Goal: Information Seeking & Learning: Learn about a topic

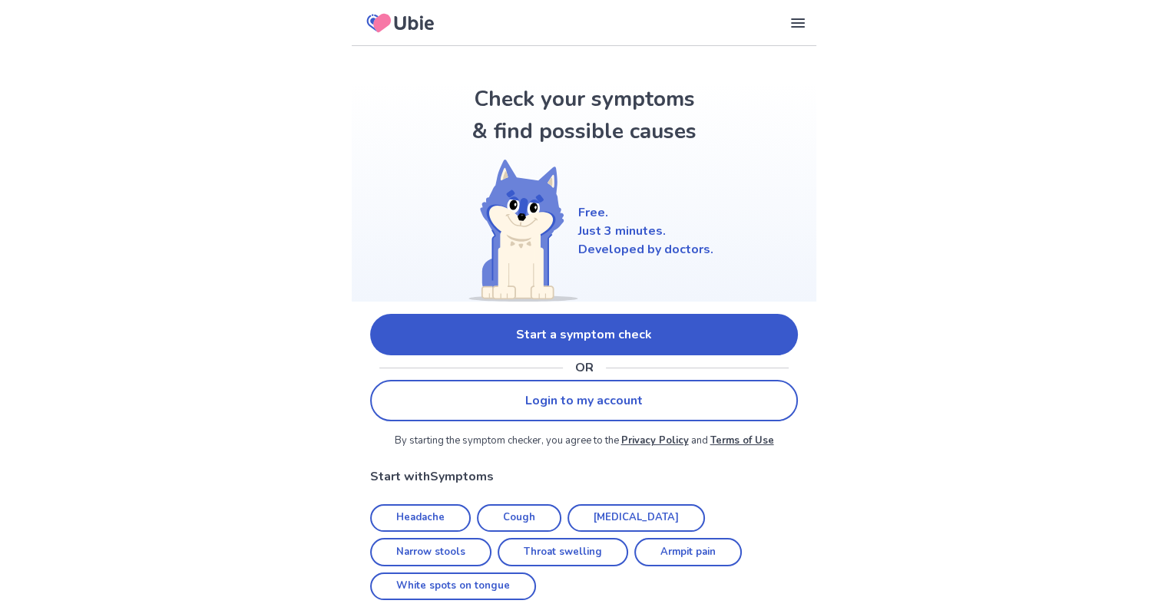
click at [631, 328] on link "Start a symptom check" at bounding box center [584, 334] width 428 height 41
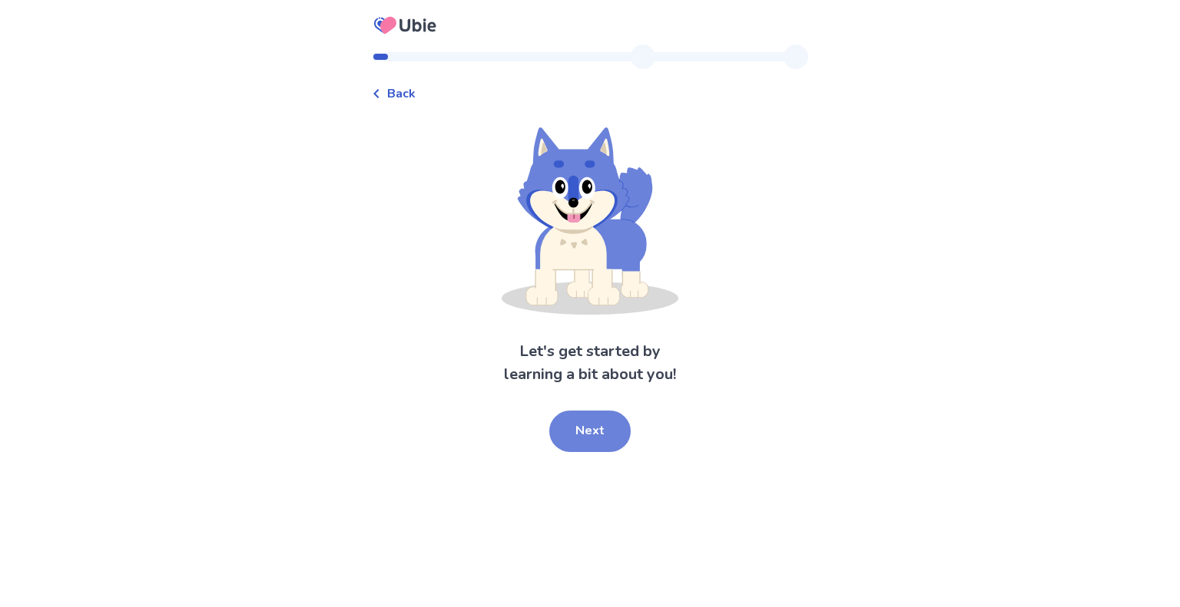
click at [609, 424] on button "Next" at bounding box center [589, 431] width 81 height 41
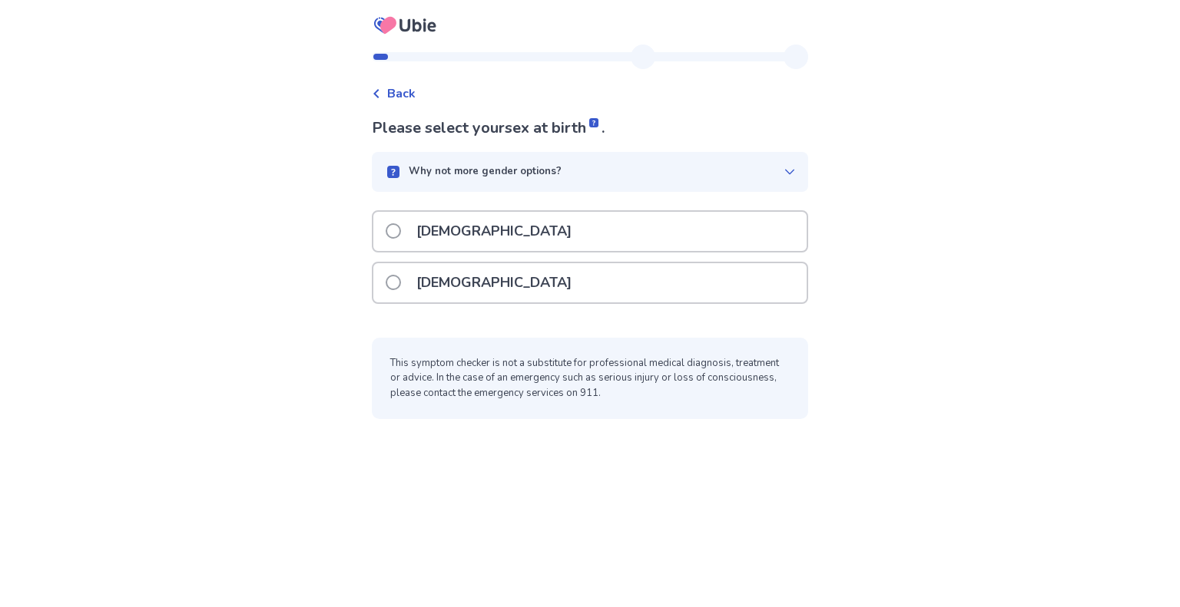
click at [394, 247] on label "[DEMOGRAPHIC_DATA]" at bounding box center [483, 231] width 195 height 39
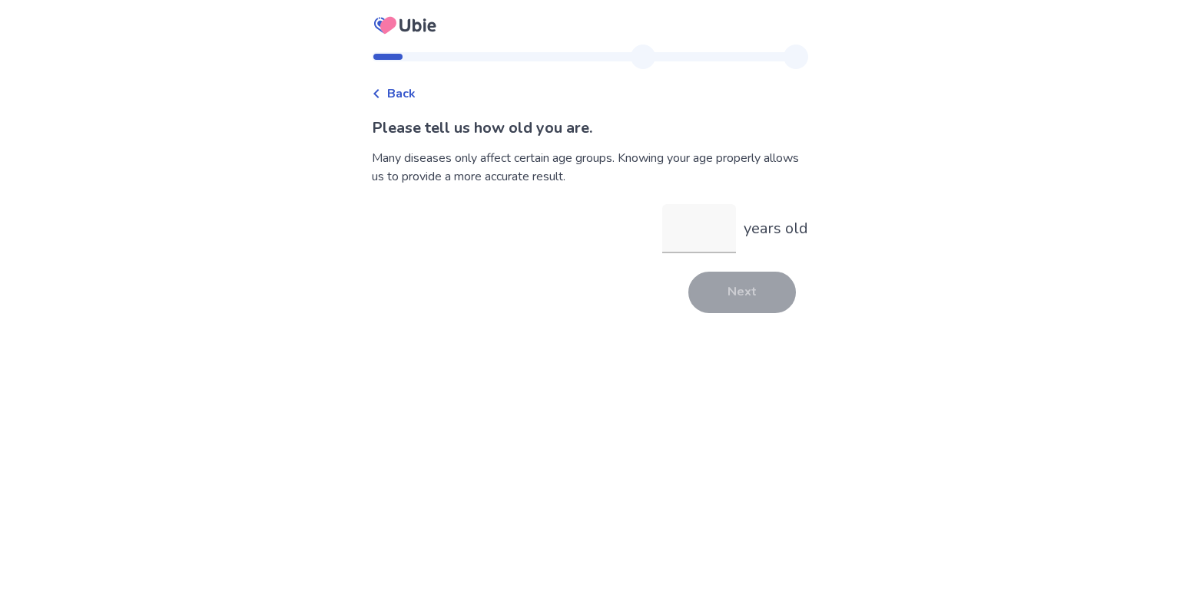
click at [379, 94] on icon at bounding box center [375, 93] width 5 height 9
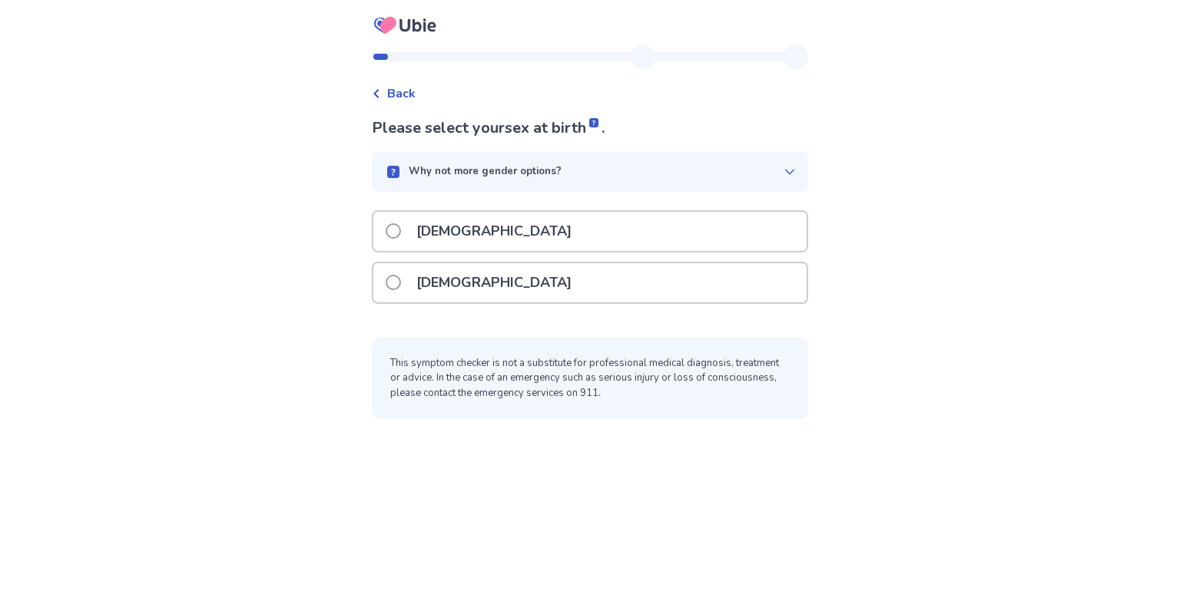
click at [382, 300] on div "[DEMOGRAPHIC_DATA]" at bounding box center [590, 283] width 436 height 42
click at [409, 290] on label "[DEMOGRAPHIC_DATA]" at bounding box center [483, 282] width 195 height 39
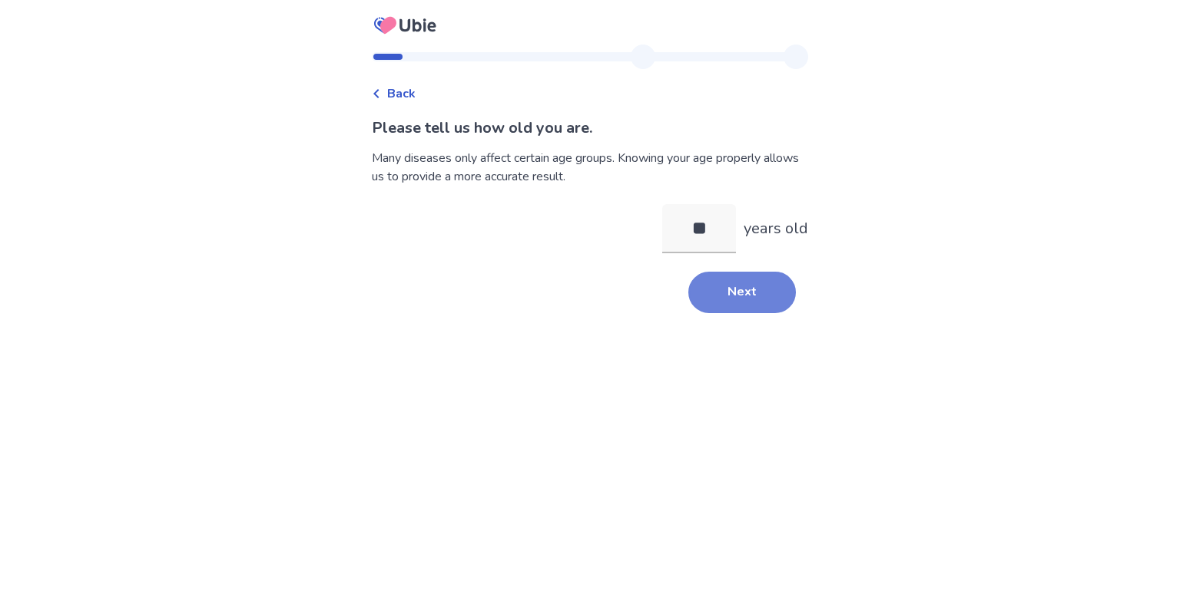
type input "**"
click at [715, 278] on button "Next" at bounding box center [742, 292] width 108 height 41
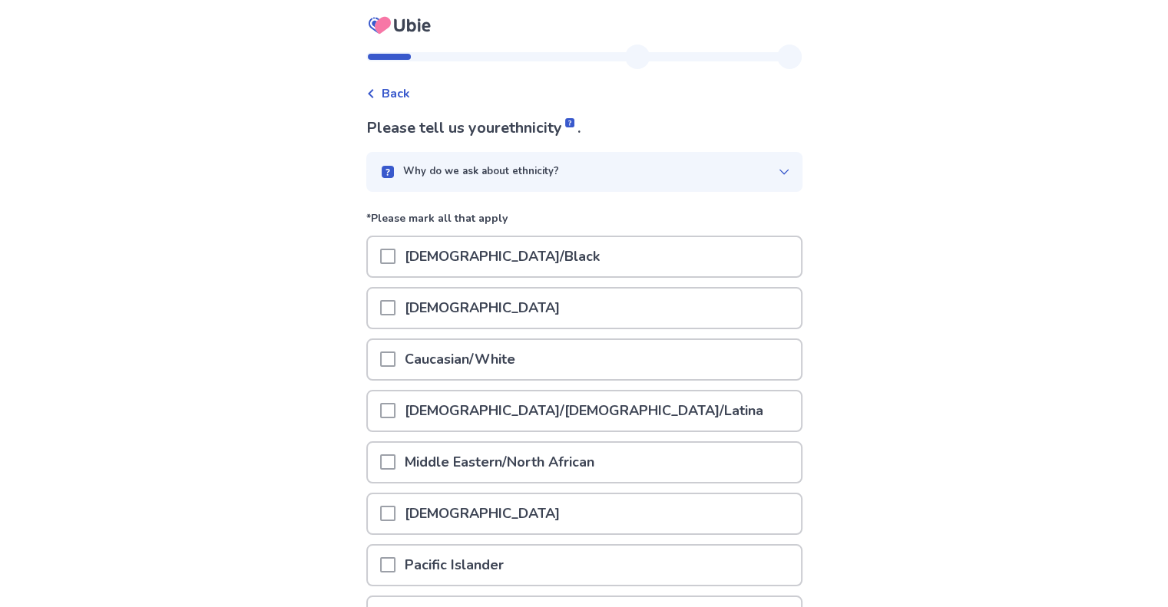
scroll to position [162, 0]
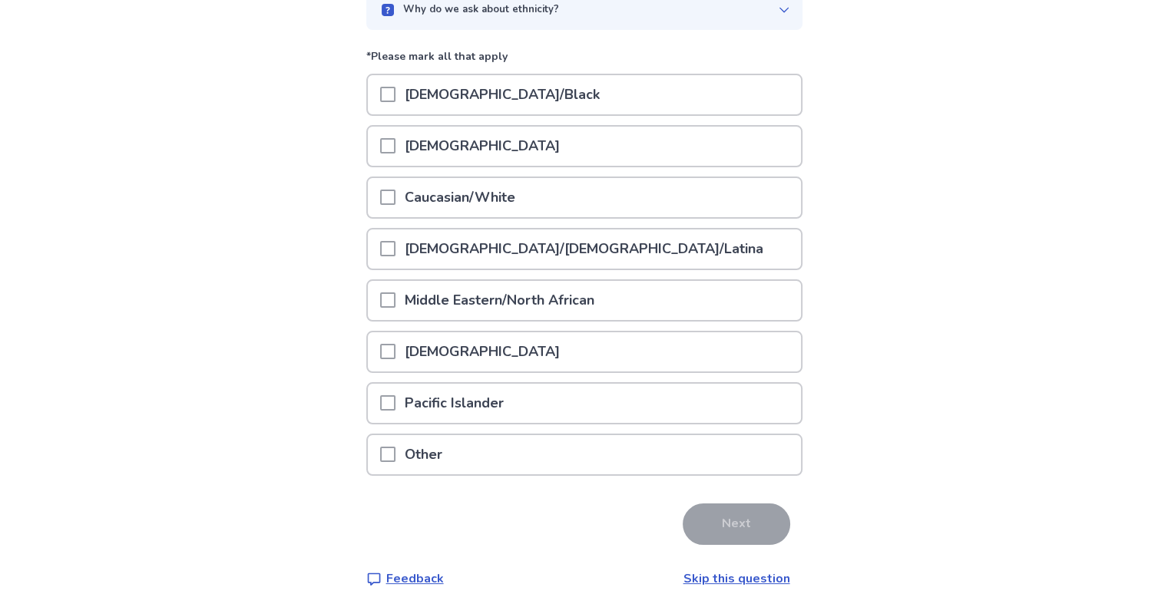
click at [395, 249] on span at bounding box center [387, 248] width 15 height 15
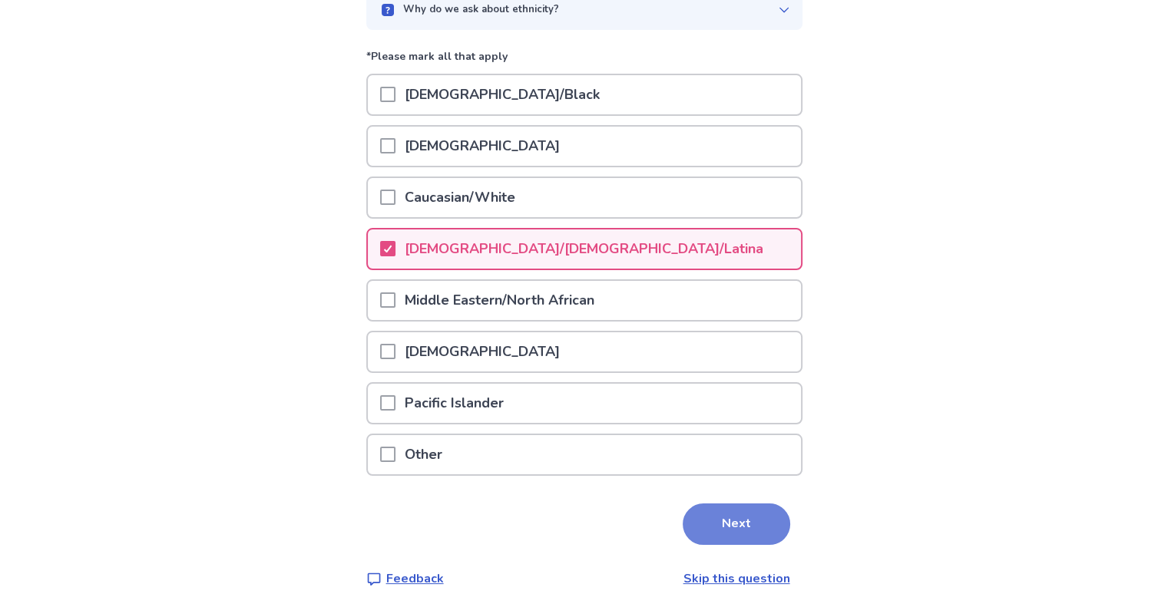
click at [726, 516] on button "Next" at bounding box center [737, 524] width 108 height 41
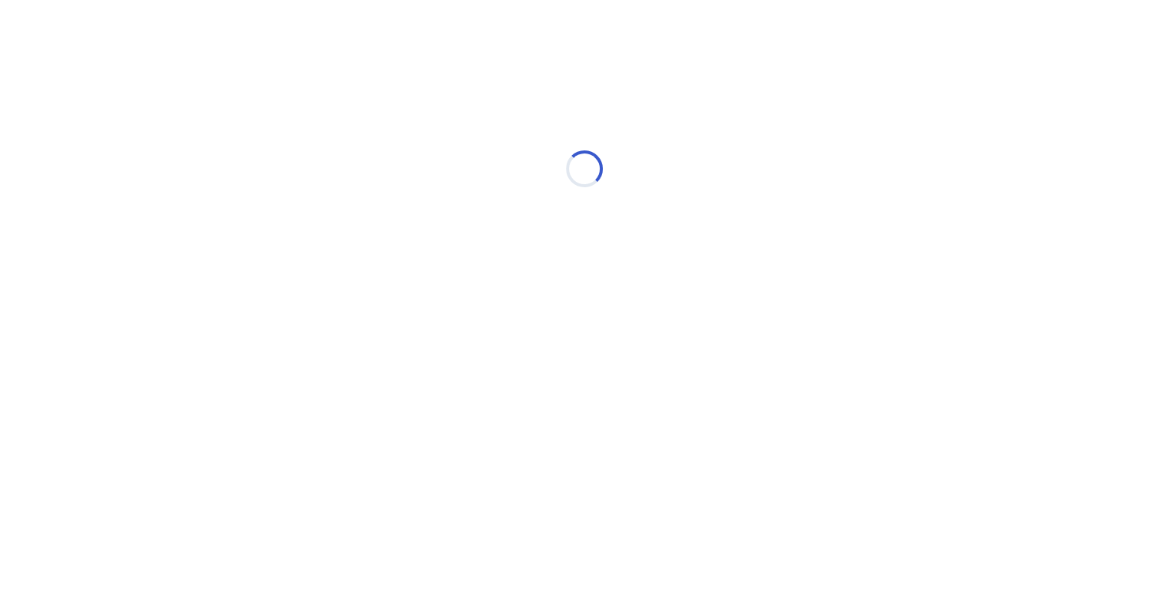
scroll to position [0, 0]
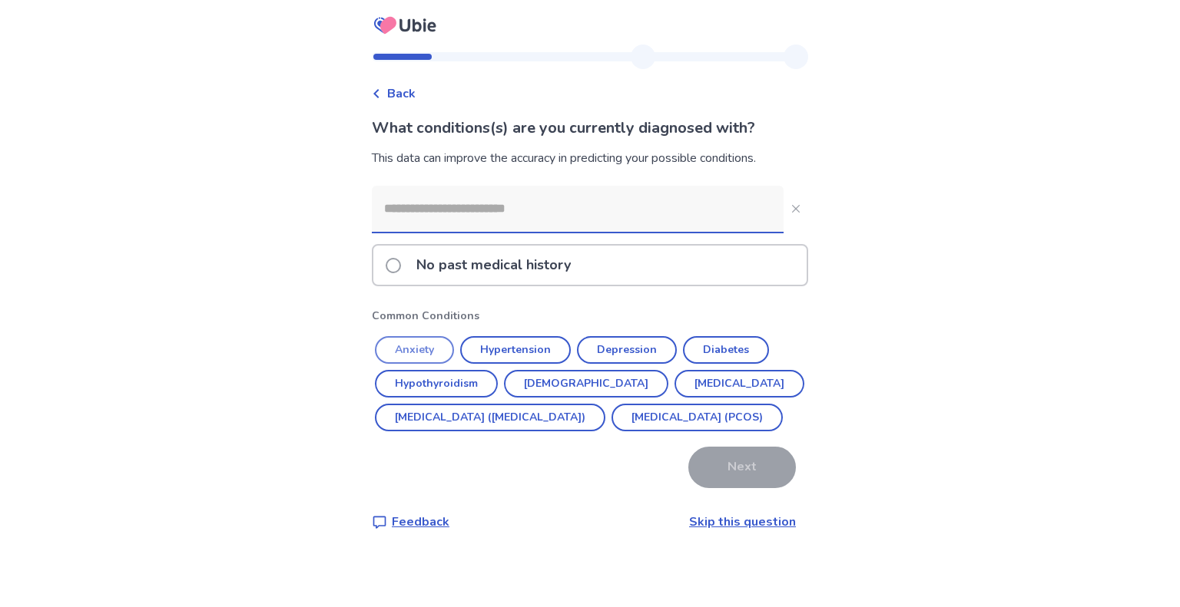
click at [445, 355] on button "Anxiety" at bounding box center [414, 350] width 79 height 28
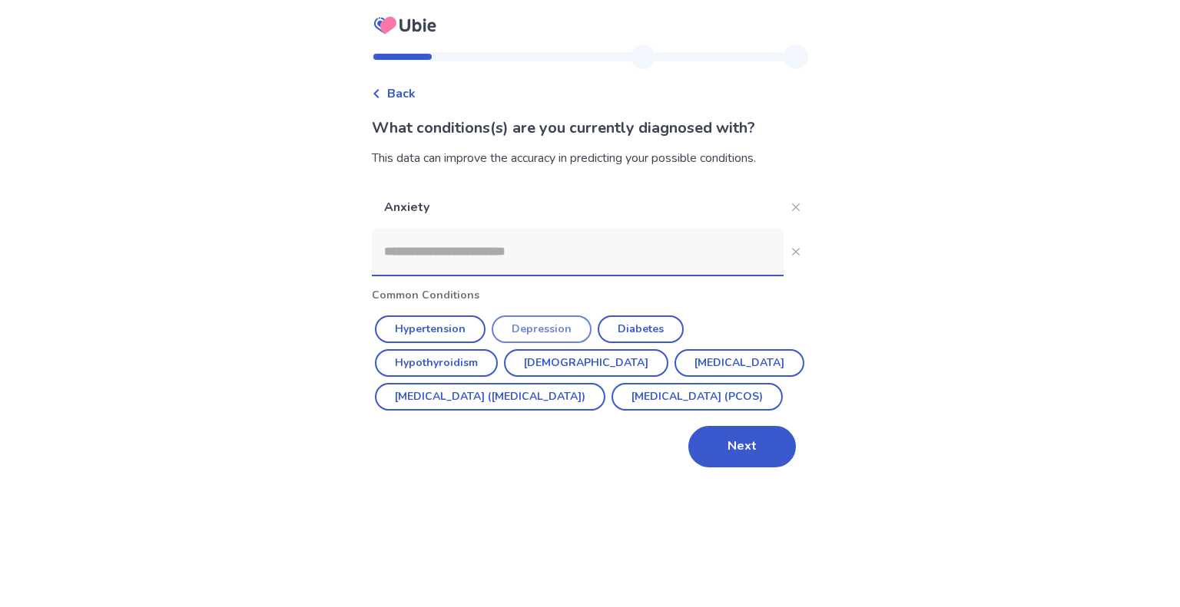
click at [538, 333] on button "Depression" at bounding box center [541, 330] width 100 height 28
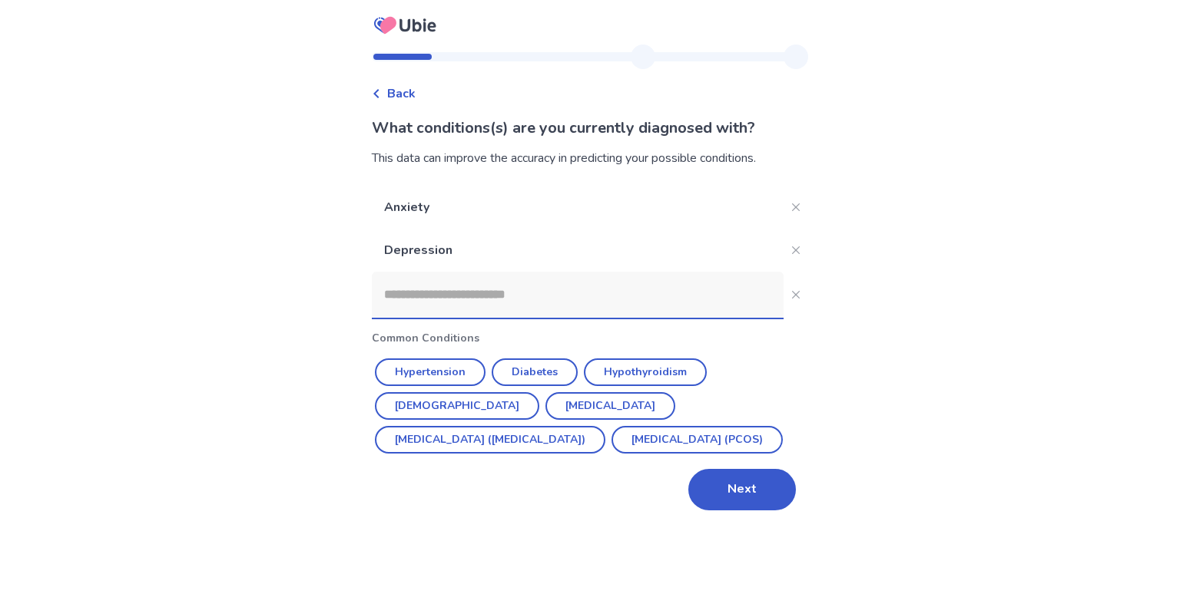
click at [595, 304] on input at bounding box center [578, 295] width 412 height 46
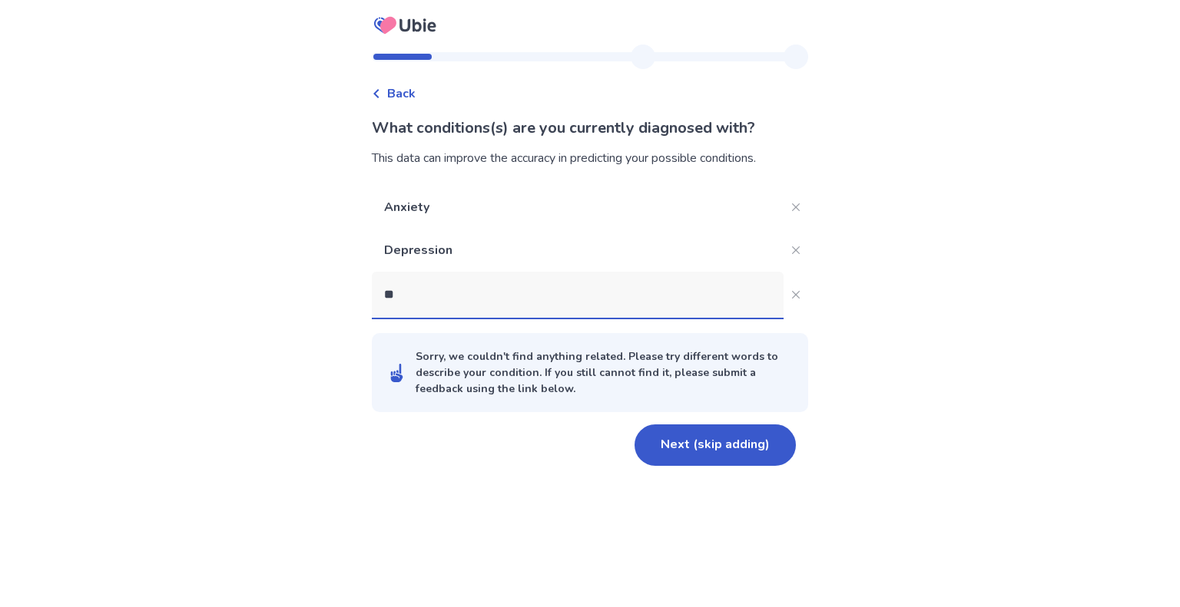
type input "*"
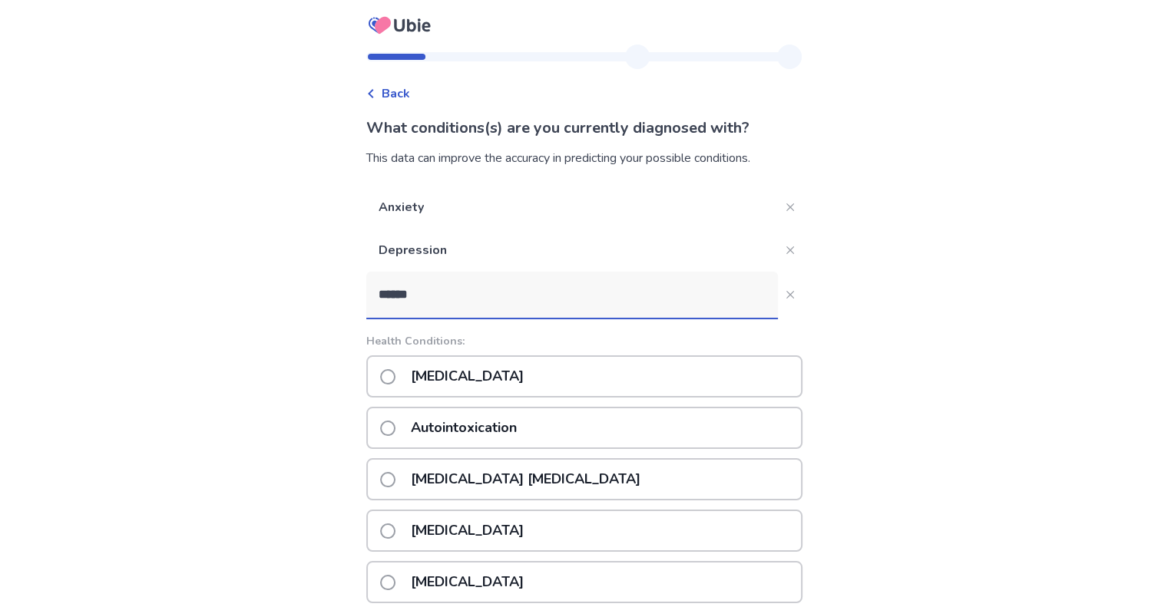
type input "******"
click at [507, 343] on p "Health Conditions:" at bounding box center [584, 341] width 436 height 16
click at [507, 377] on div "Autism" at bounding box center [584, 377] width 436 height 42
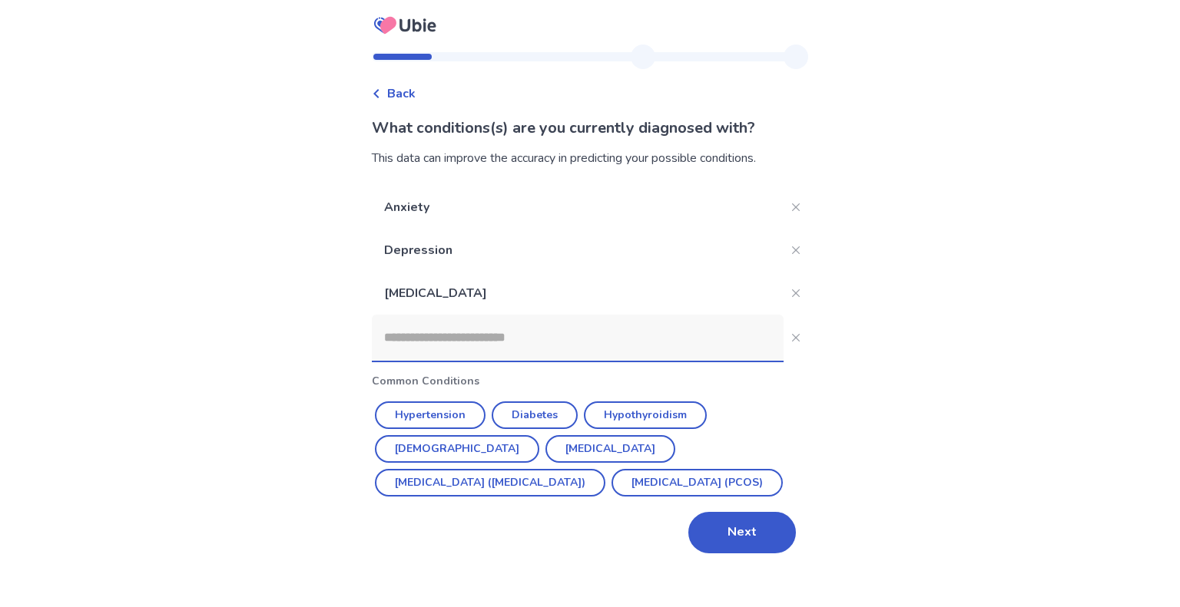
click at [473, 345] on input at bounding box center [578, 338] width 412 height 46
click at [753, 545] on button "Next" at bounding box center [742, 532] width 108 height 41
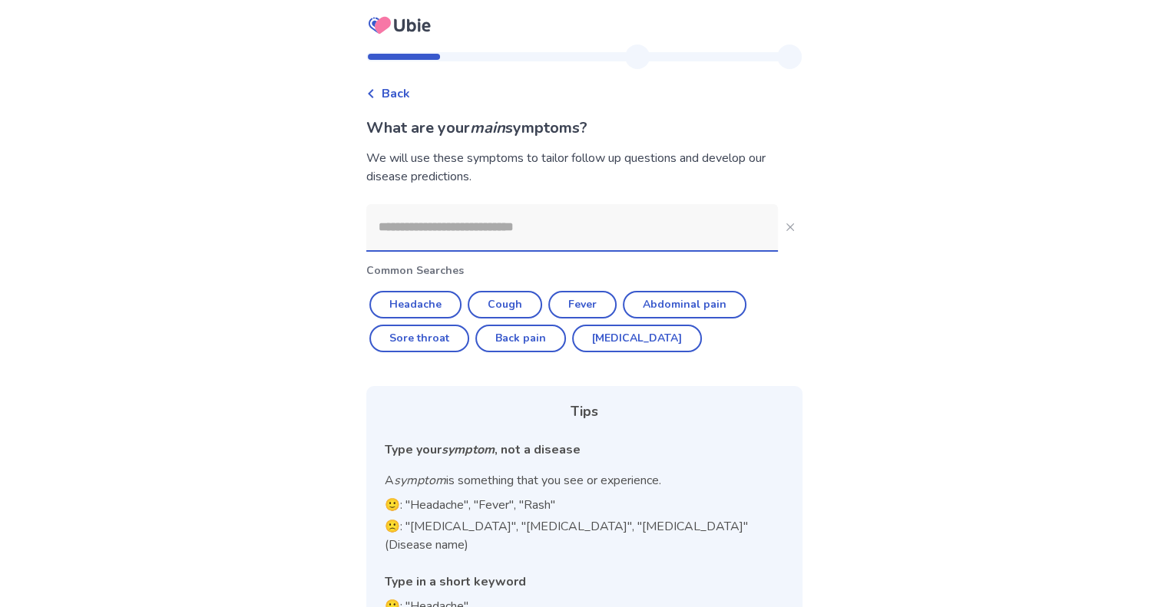
click at [590, 213] on input at bounding box center [572, 227] width 412 height 46
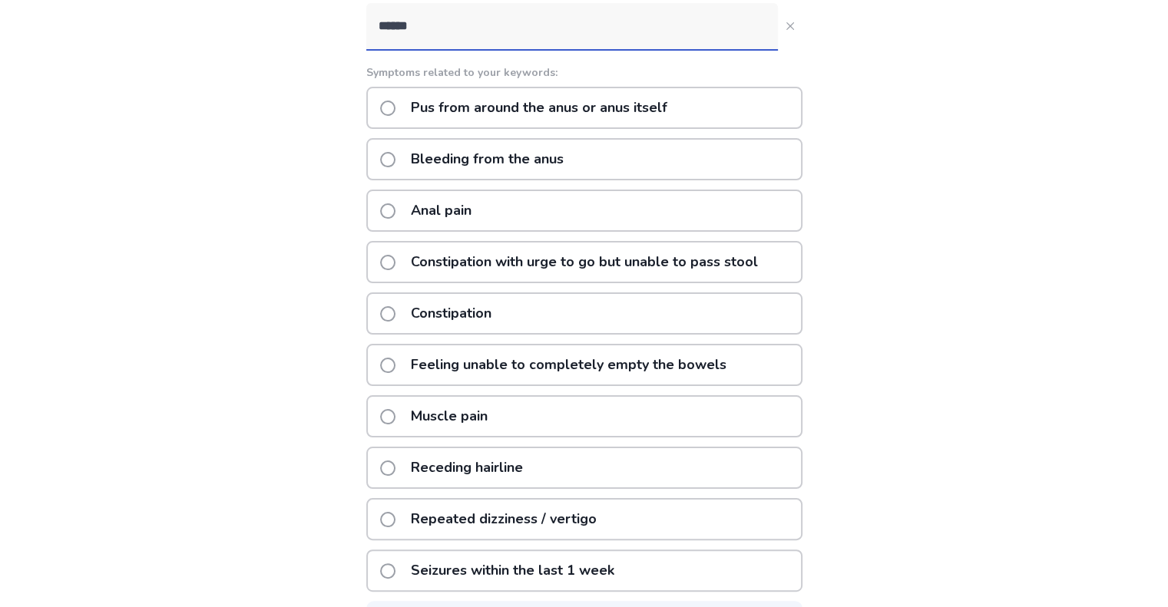
scroll to position [200, 0]
type input "******"
click at [395, 165] on span at bounding box center [387, 160] width 15 height 15
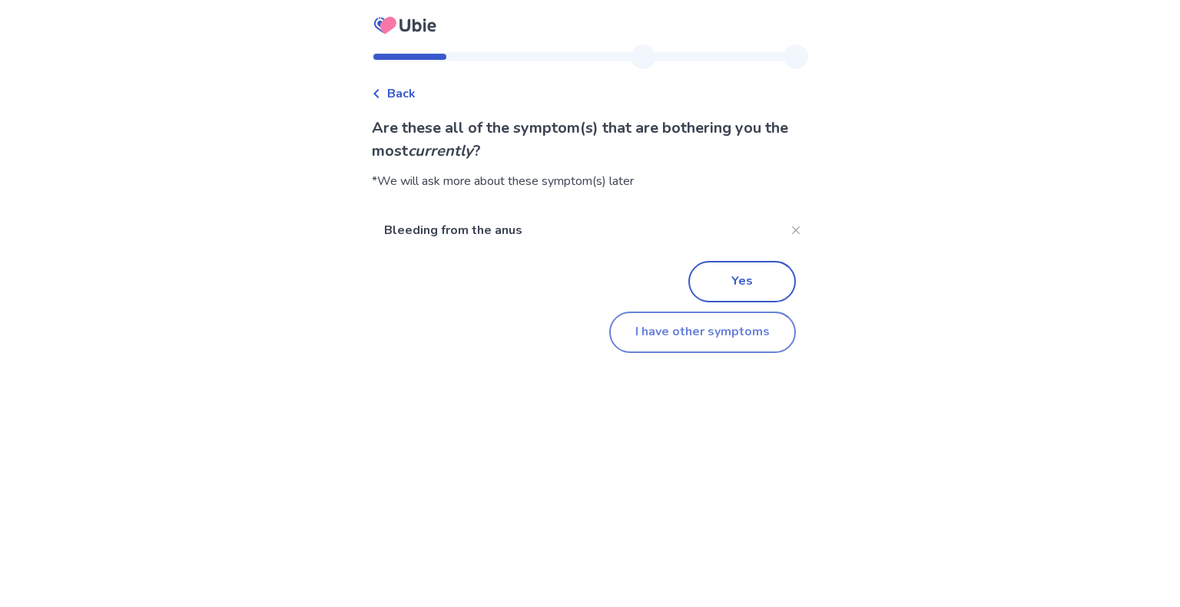
click at [671, 326] on button "I have other symptoms" at bounding box center [702, 332] width 187 height 41
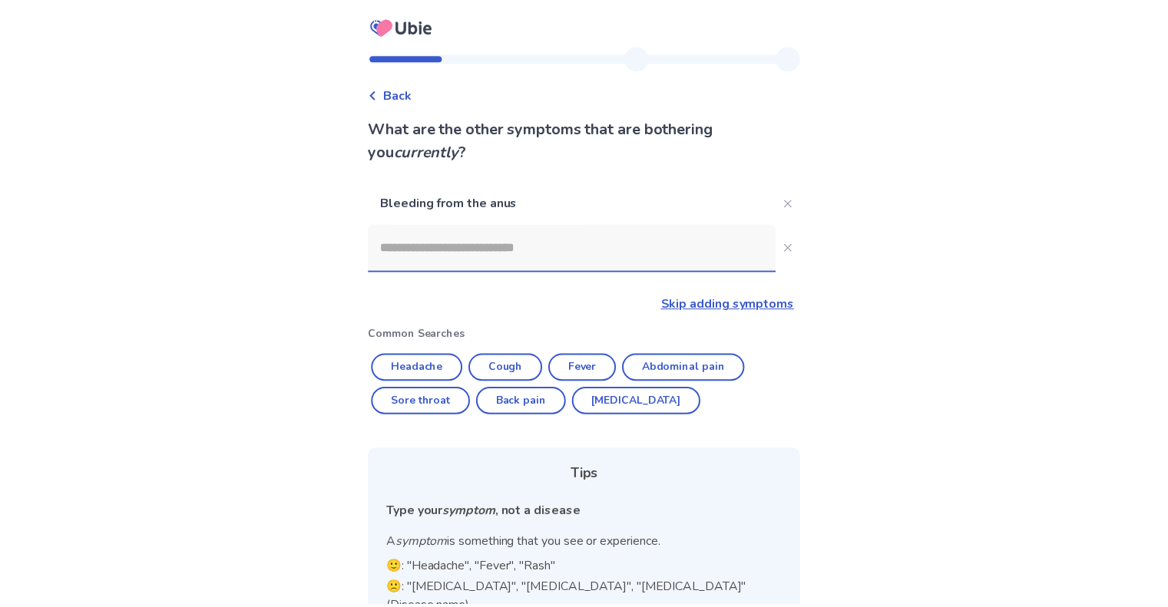
scroll to position [126, 0]
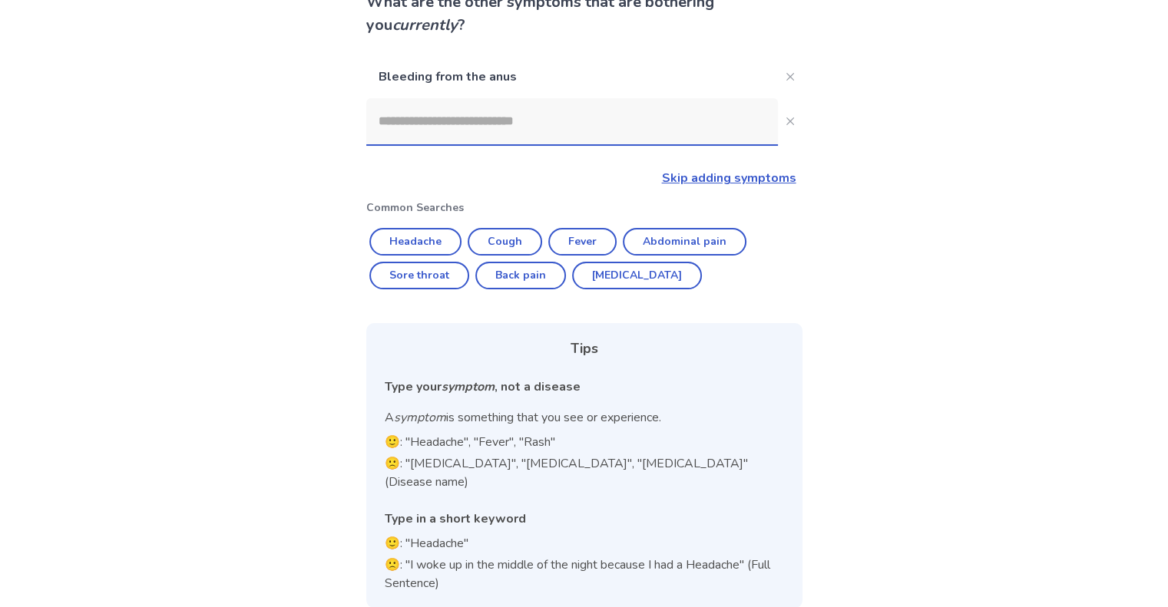
click at [517, 128] on input at bounding box center [572, 121] width 412 height 46
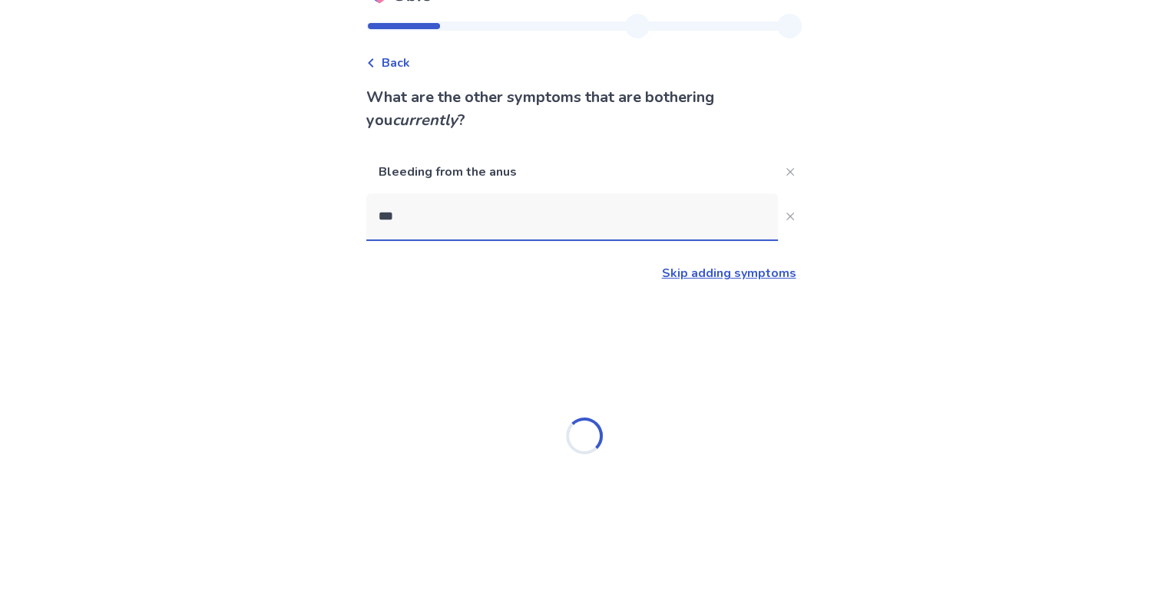
type input "****"
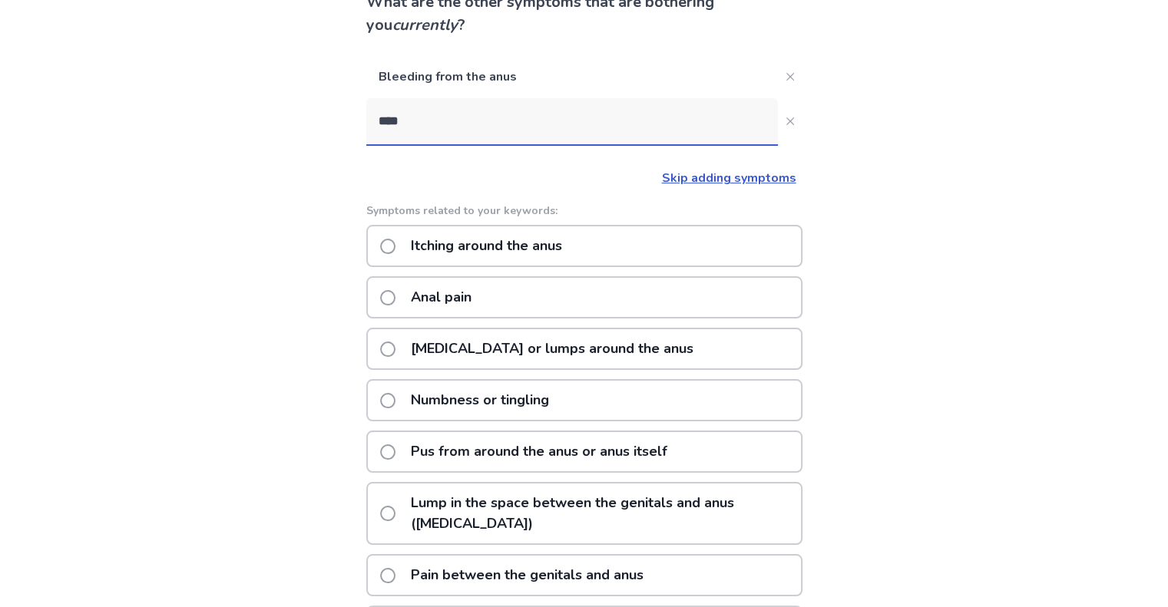
click at [410, 293] on p "Anal pain" at bounding box center [441, 297] width 79 height 39
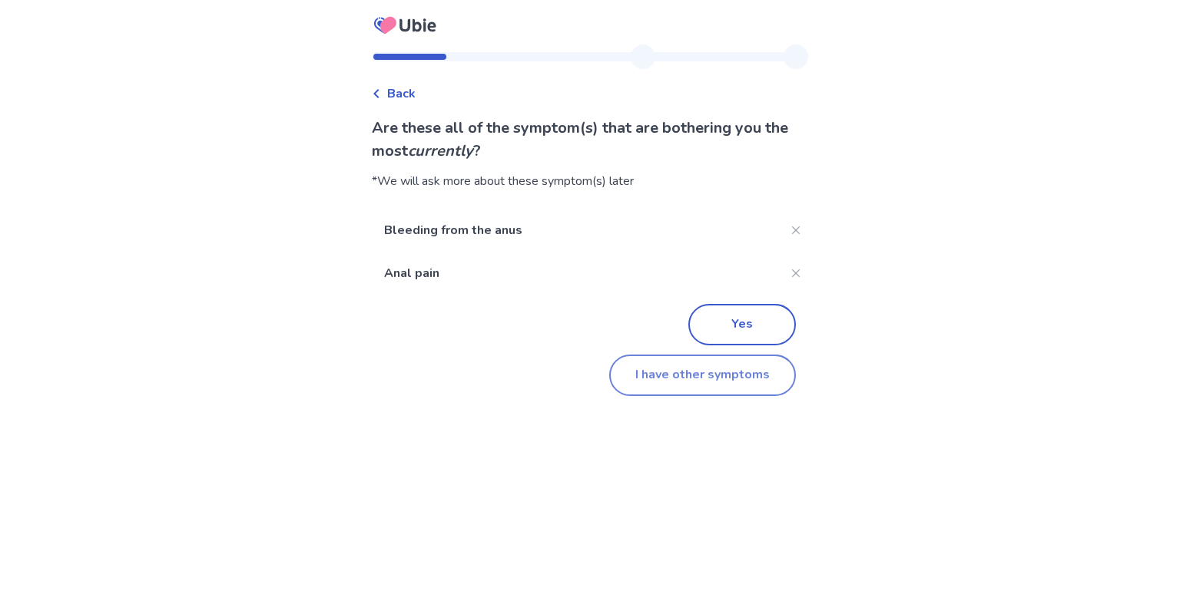
click at [700, 382] on button "I have other symptoms" at bounding box center [702, 375] width 187 height 41
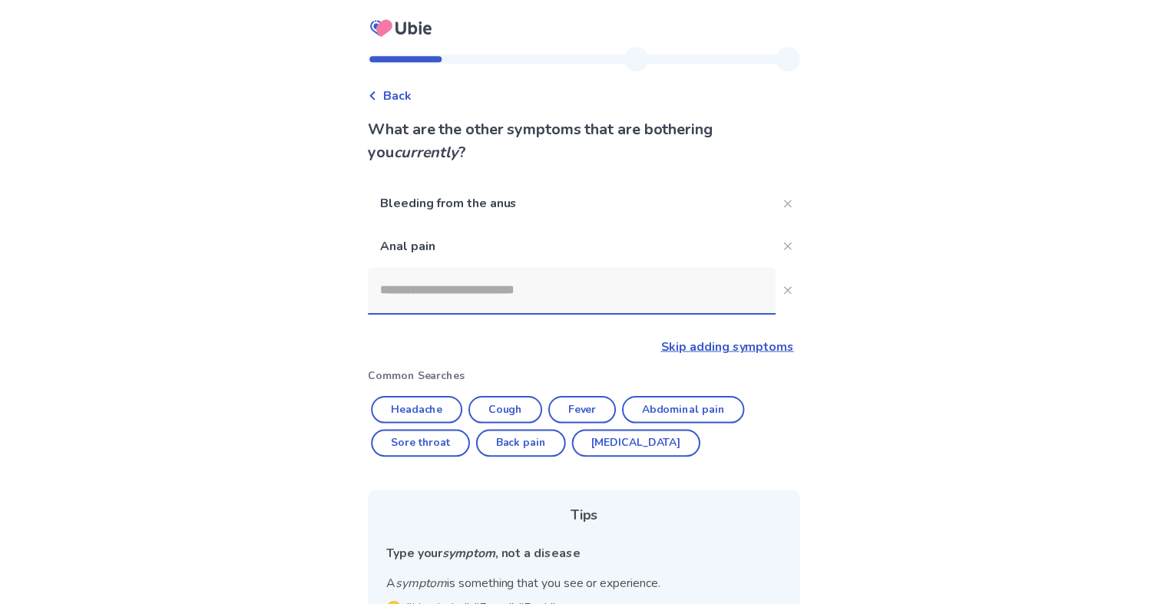
scroll to position [126, 0]
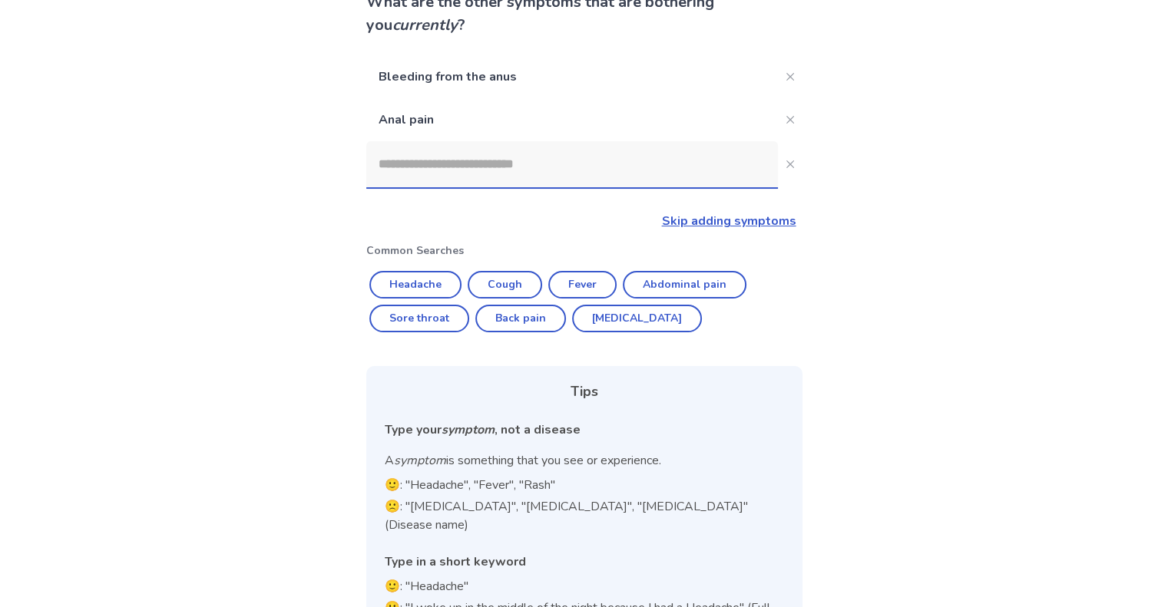
click at [466, 167] on input at bounding box center [572, 164] width 412 height 46
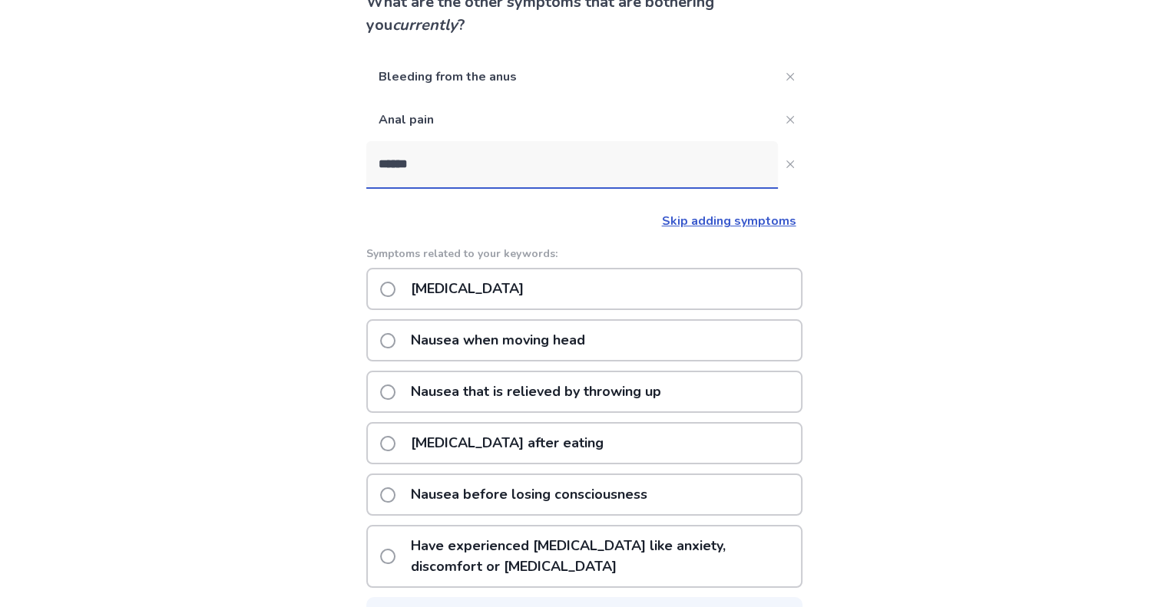
type input "******"
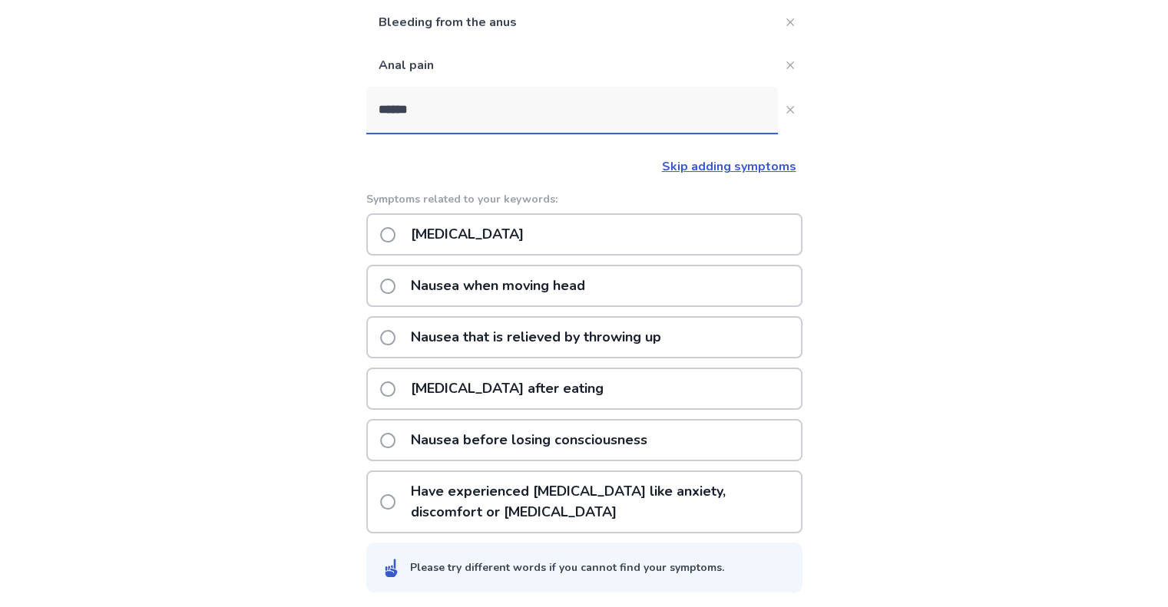
click at [482, 232] on p "Nausea or vomiting" at bounding box center [467, 234] width 131 height 39
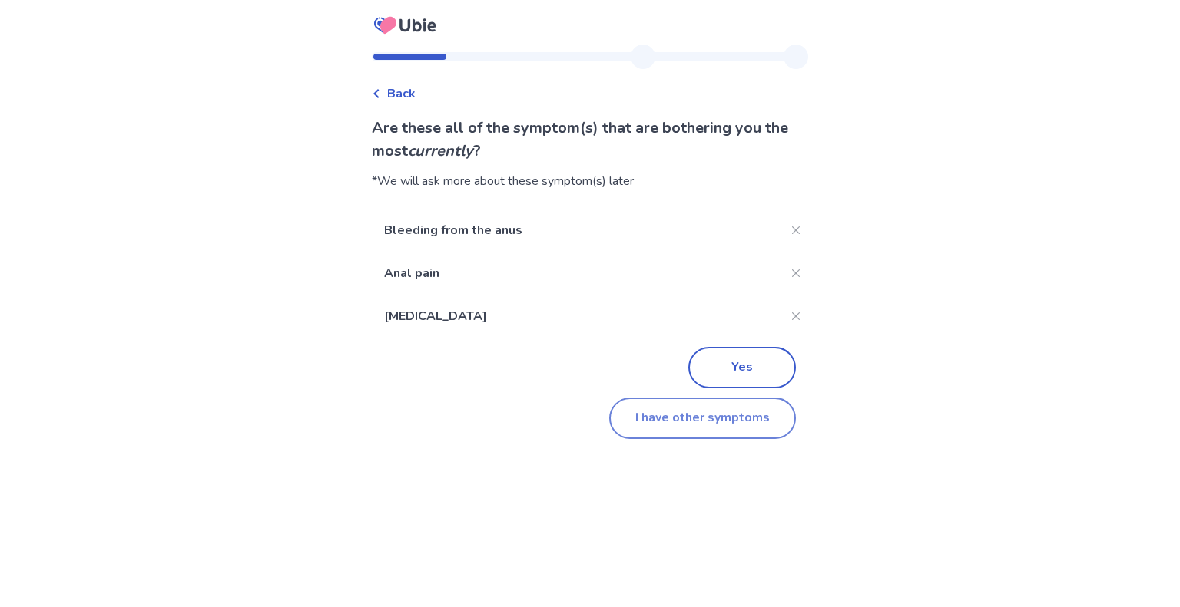
click at [674, 410] on button "I have other symptoms" at bounding box center [702, 418] width 187 height 41
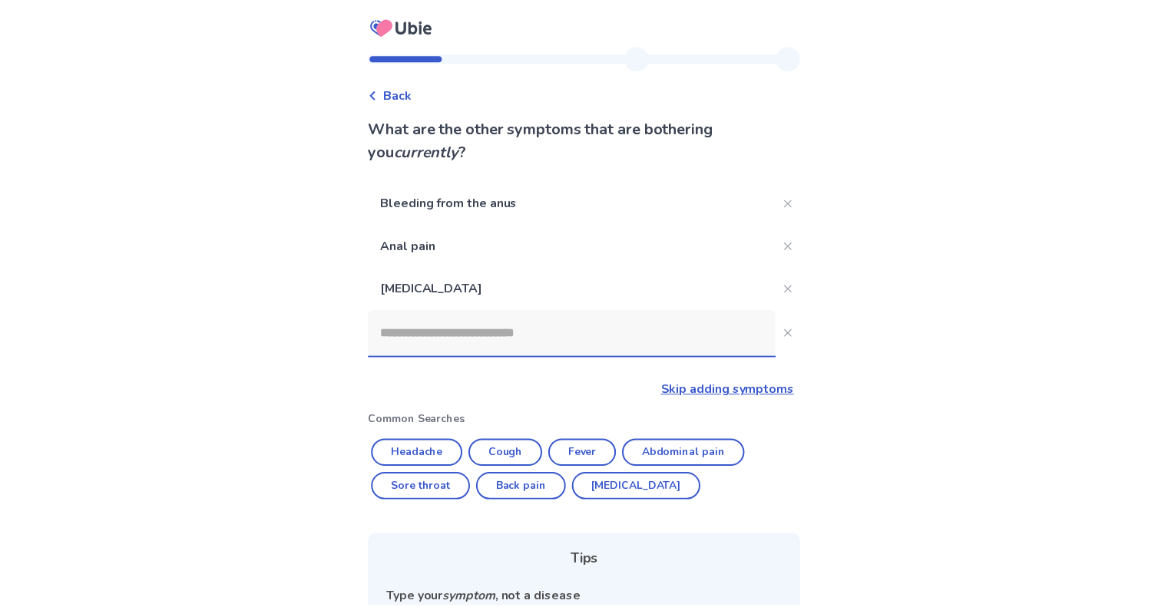
scroll to position [180, 0]
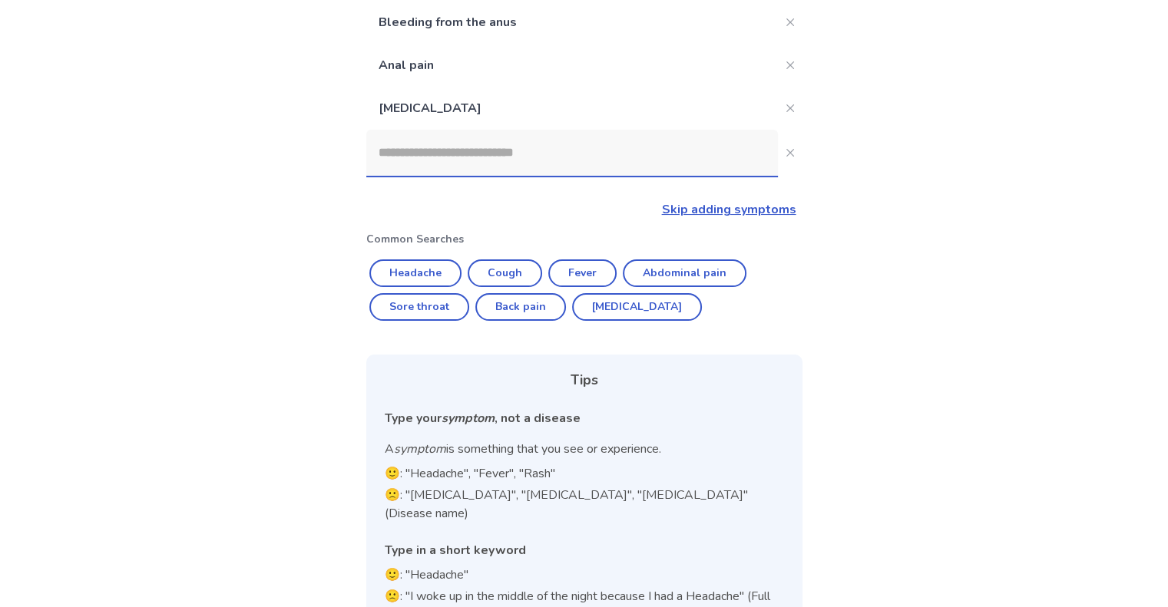
click at [561, 167] on input at bounding box center [572, 153] width 412 height 46
type input "*"
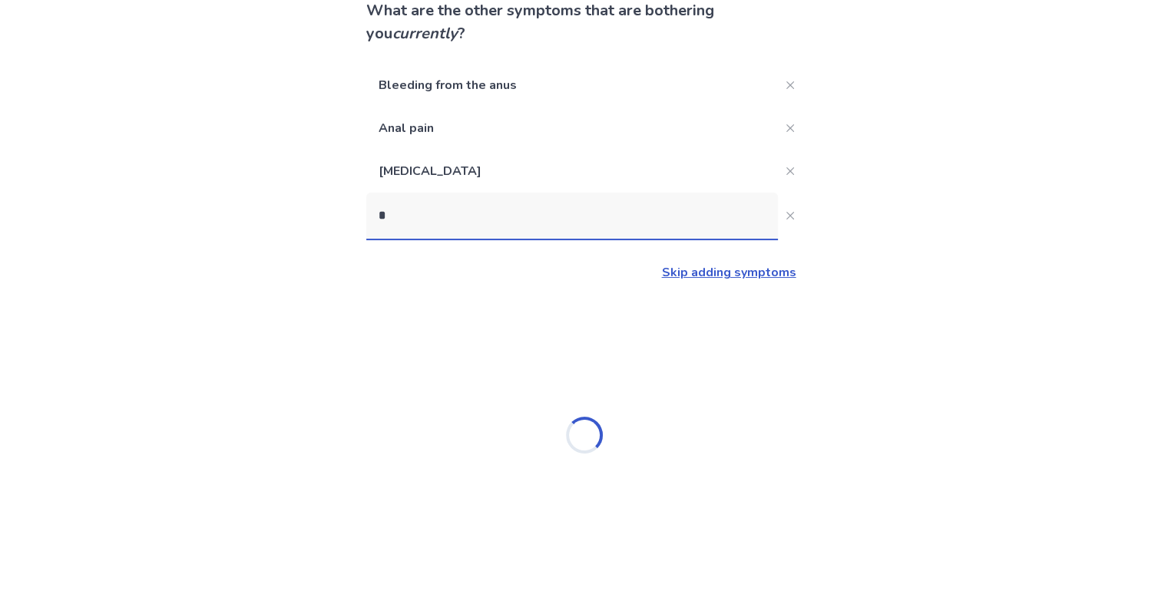
scroll to position [117, 0]
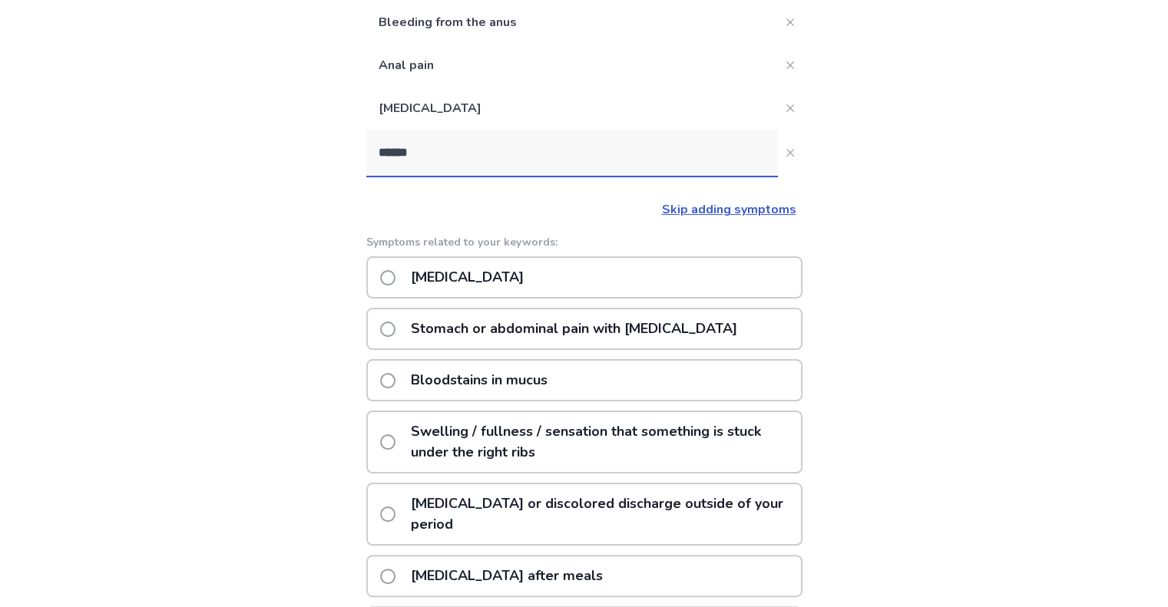
type input "*****"
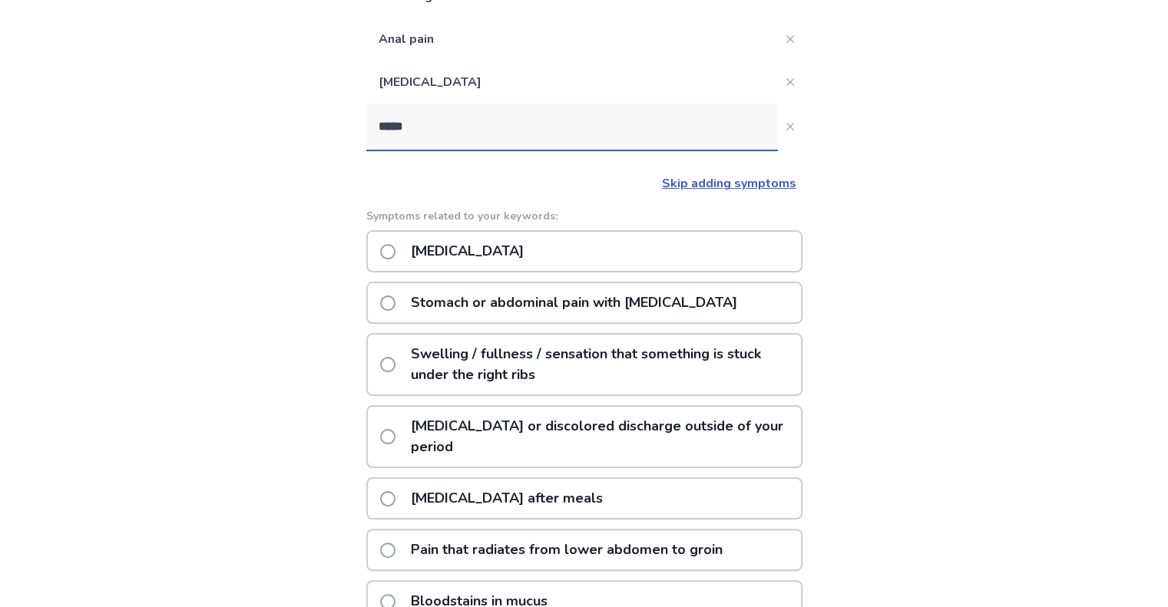
scroll to position [205, 0]
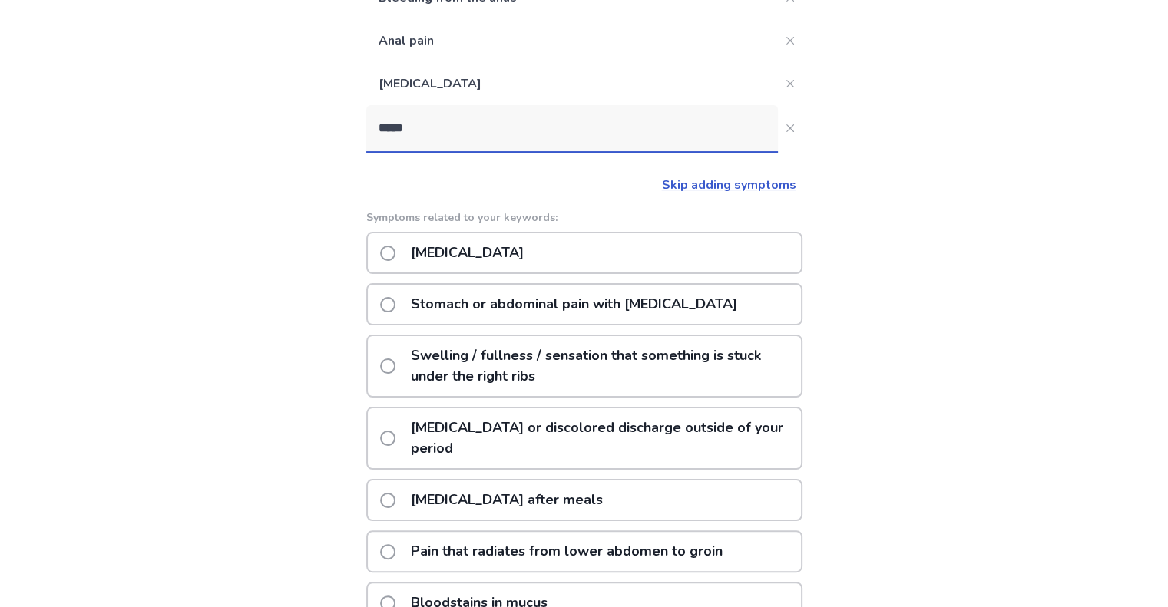
click at [511, 250] on p "Abdominal bloating" at bounding box center [467, 252] width 131 height 39
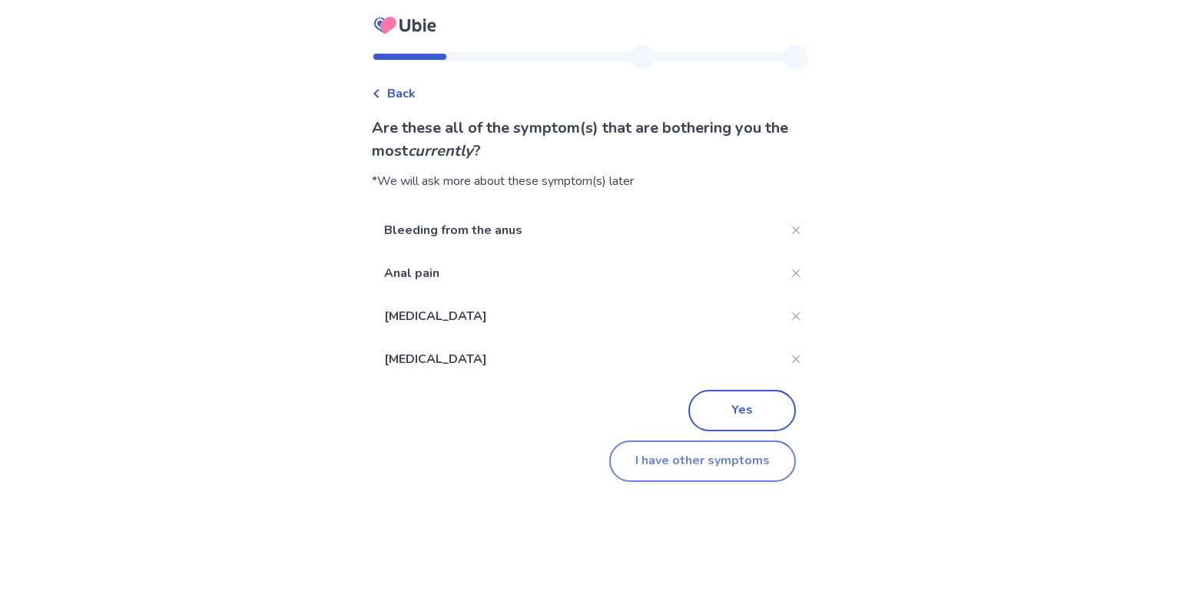
click at [636, 466] on button "I have other symptoms" at bounding box center [702, 461] width 187 height 41
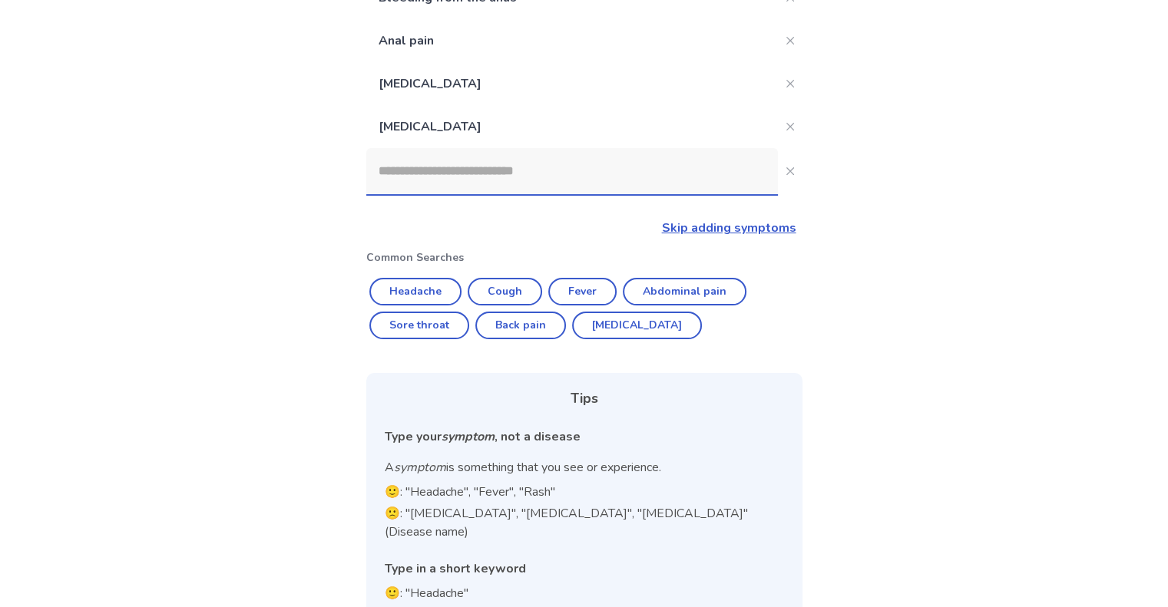
scroll to position [255, 0]
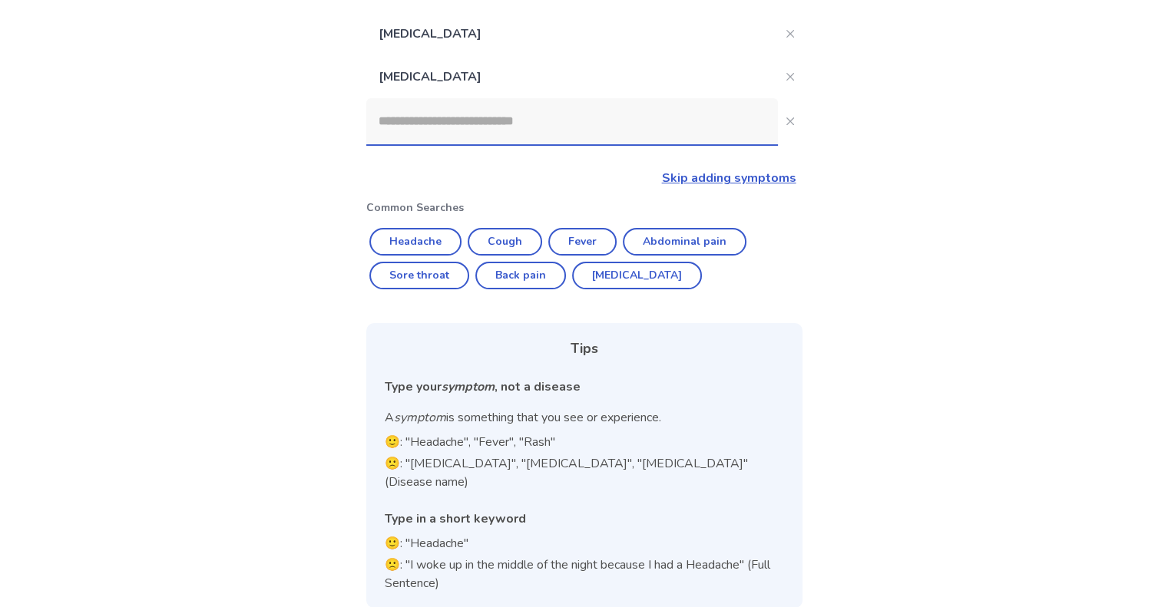
click at [647, 138] on input at bounding box center [572, 121] width 412 height 46
type input "*"
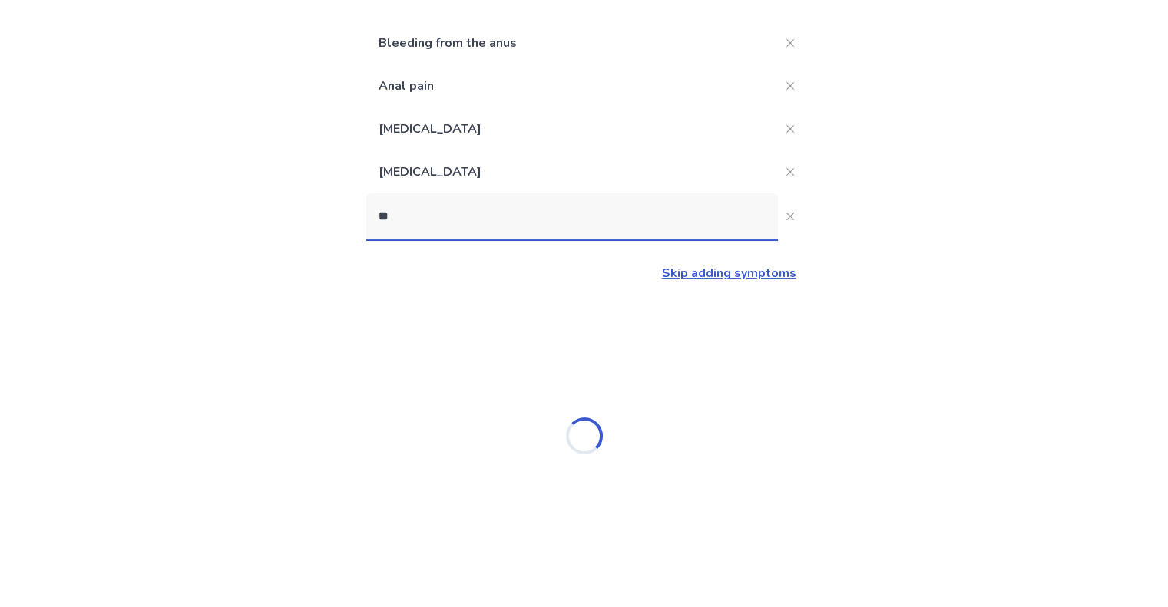
scroll to position [0, 0]
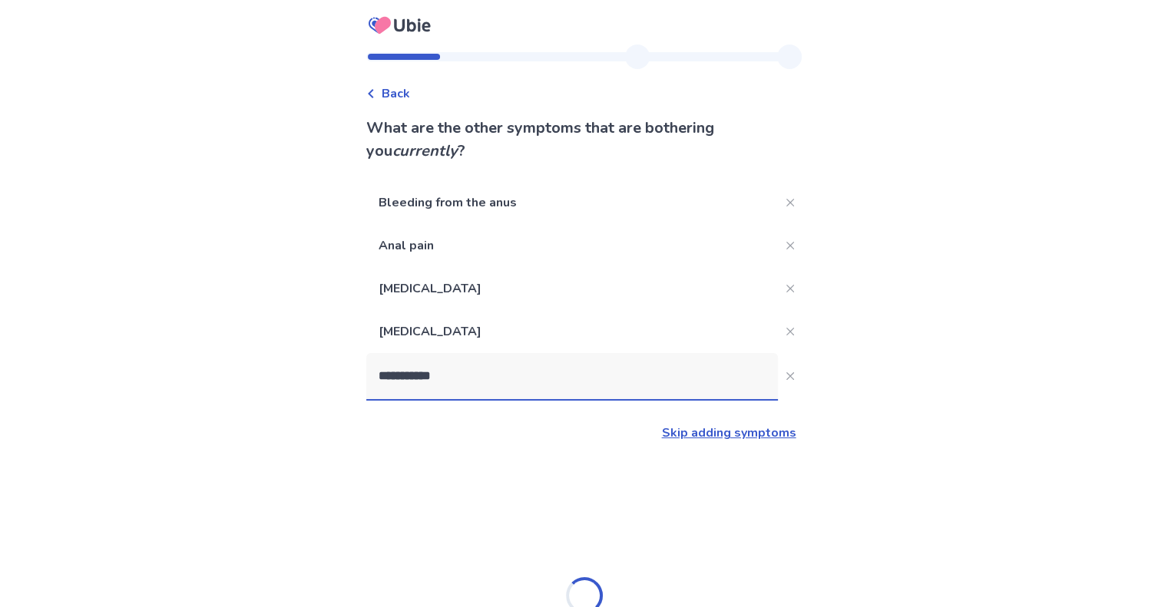
type input "**********"
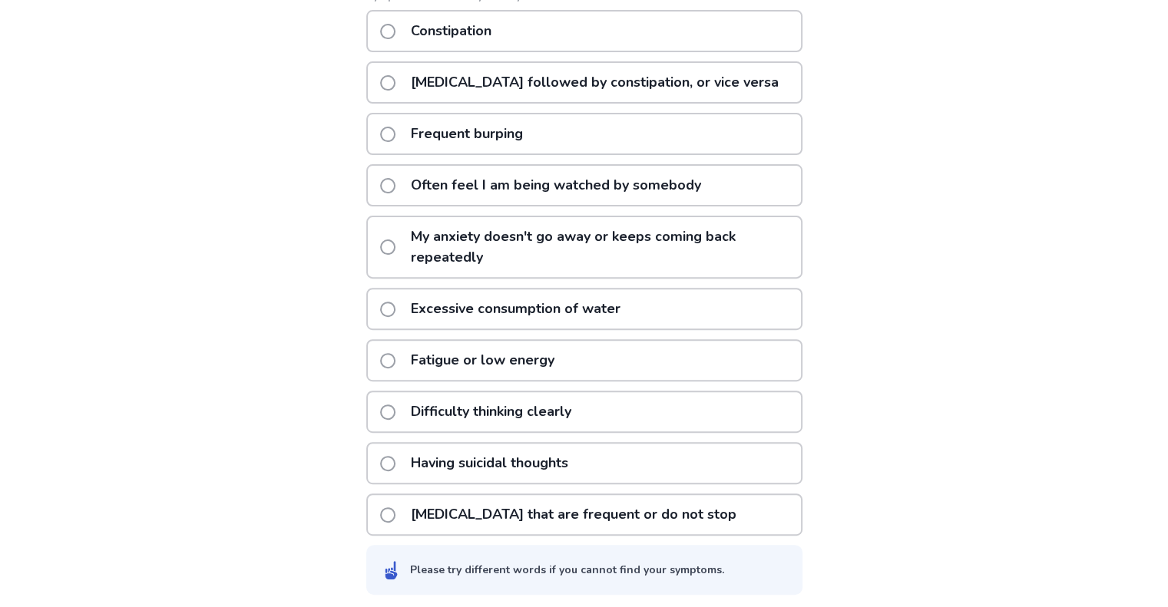
scroll to position [469, 0]
click at [463, 32] on p "Constipation" at bounding box center [451, 31] width 99 height 39
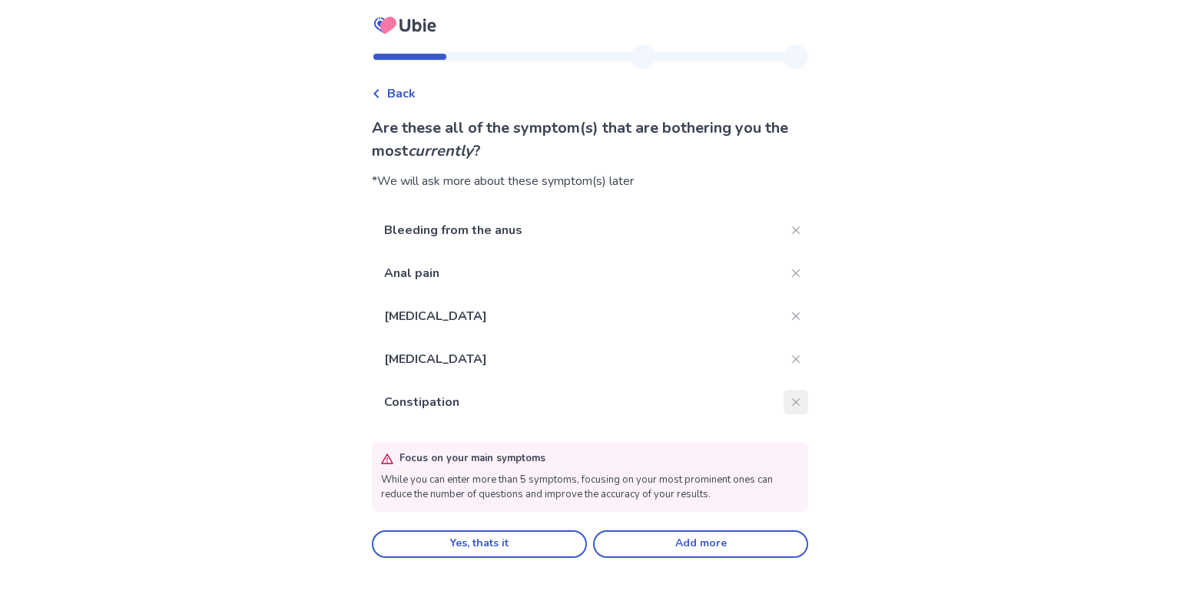
click at [792, 405] on icon "Close" at bounding box center [796, 403] width 8 height 8
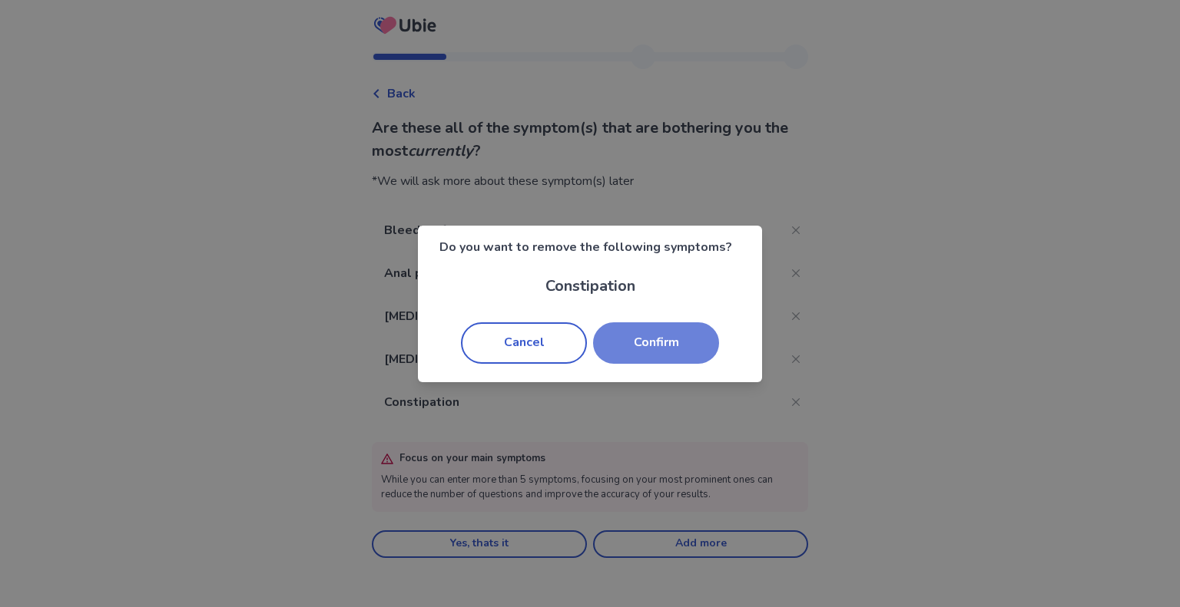
click at [656, 342] on button "Confirm" at bounding box center [656, 343] width 126 height 41
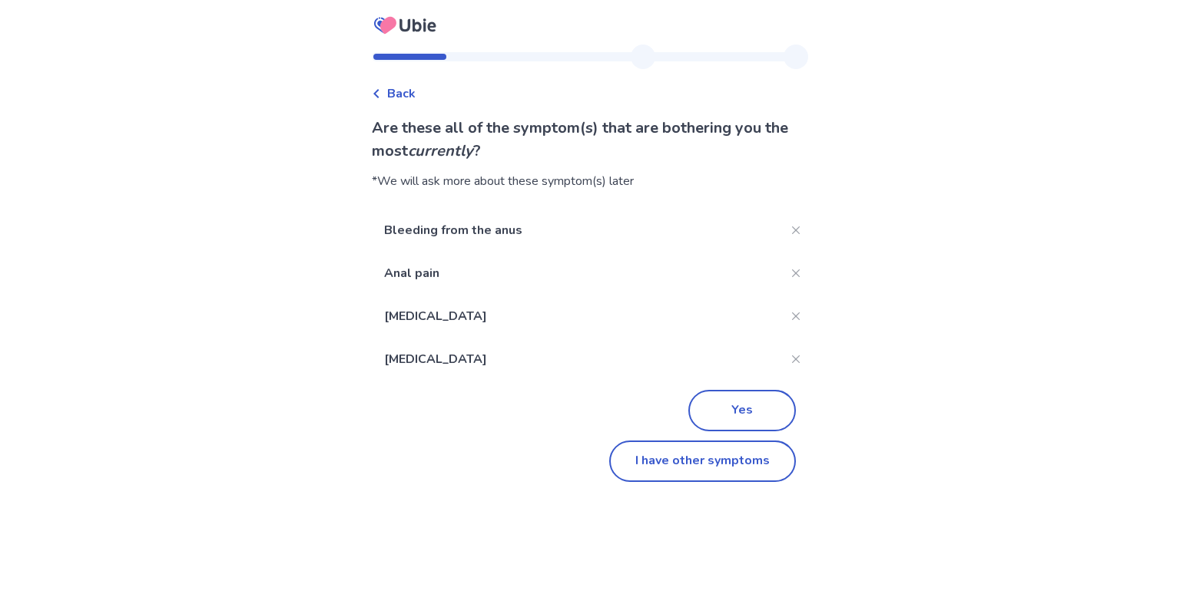
drag, startPoint x: 725, startPoint y: 412, endPoint x: 620, endPoint y: 404, distance: 105.5
click at [620, 404] on div "Yes" at bounding box center [590, 406] width 412 height 51
click at [707, 425] on button "Yes" at bounding box center [742, 410] width 108 height 41
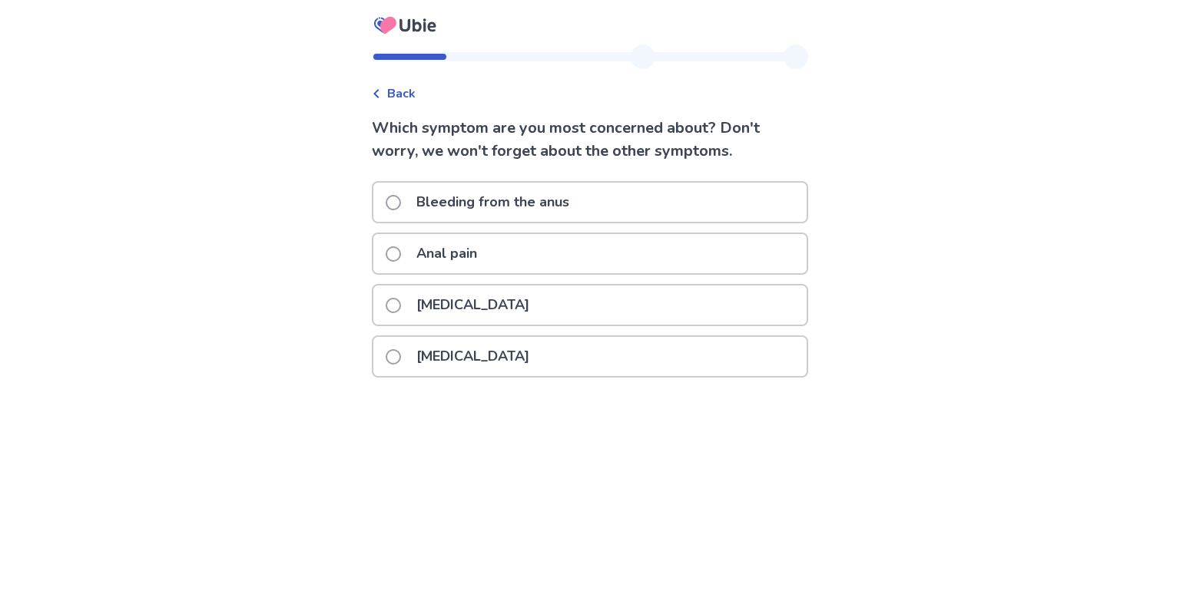
click at [451, 208] on p "Bleeding from the anus" at bounding box center [492, 202] width 171 height 39
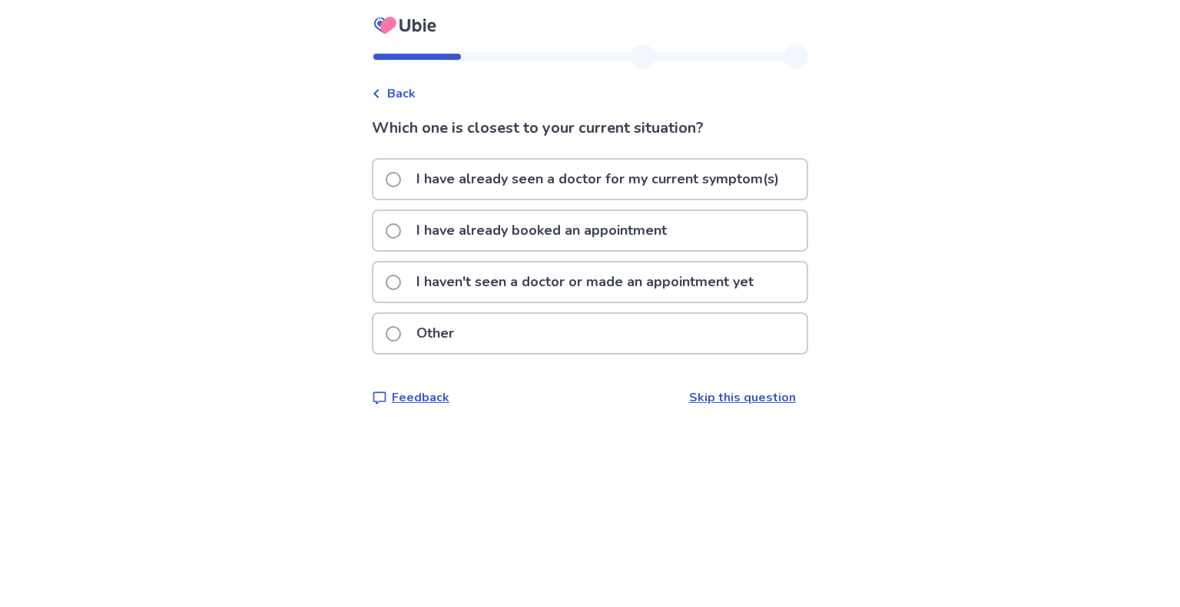
click at [520, 230] on p "I have already booked an appointment" at bounding box center [541, 230] width 269 height 39
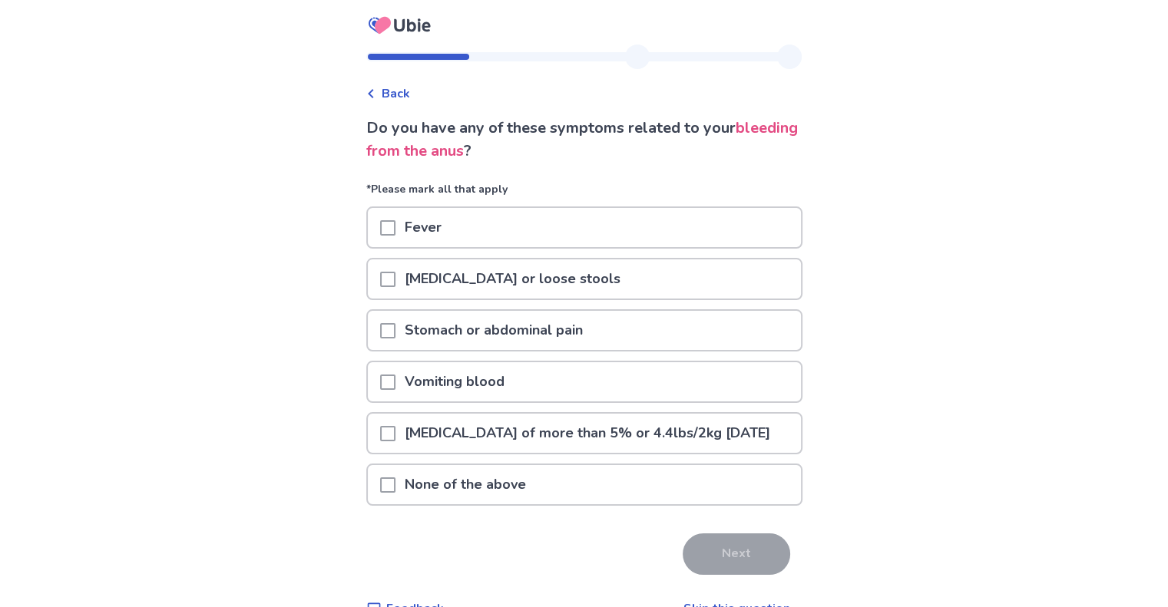
scroll to position [52, 0]
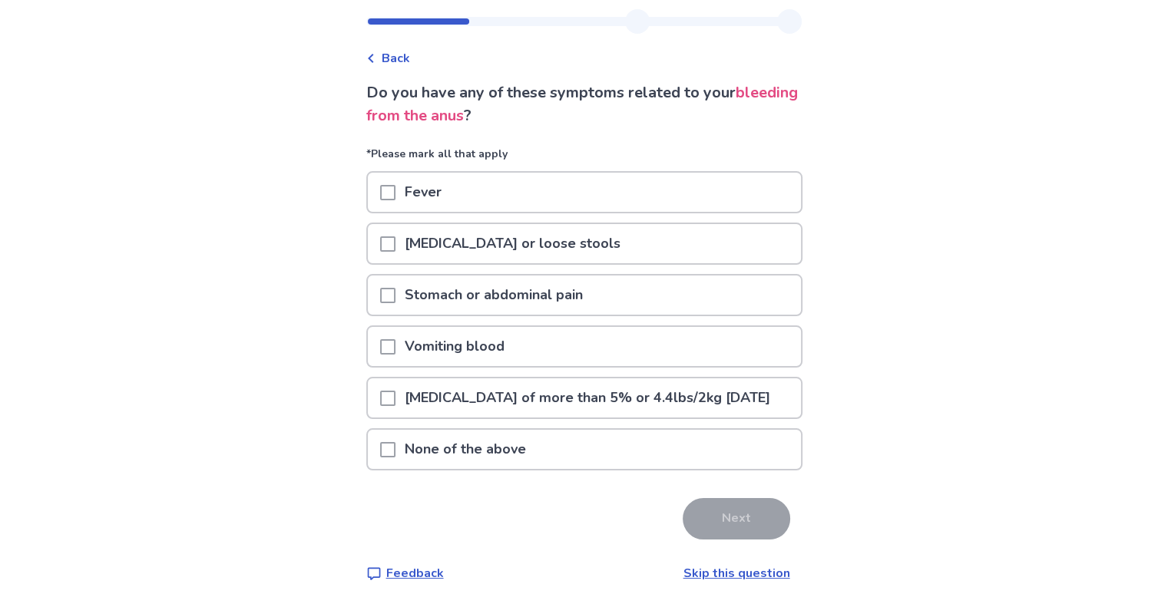
click at [395, 288] on span at bounding box center [387, 295] width 15 height 15
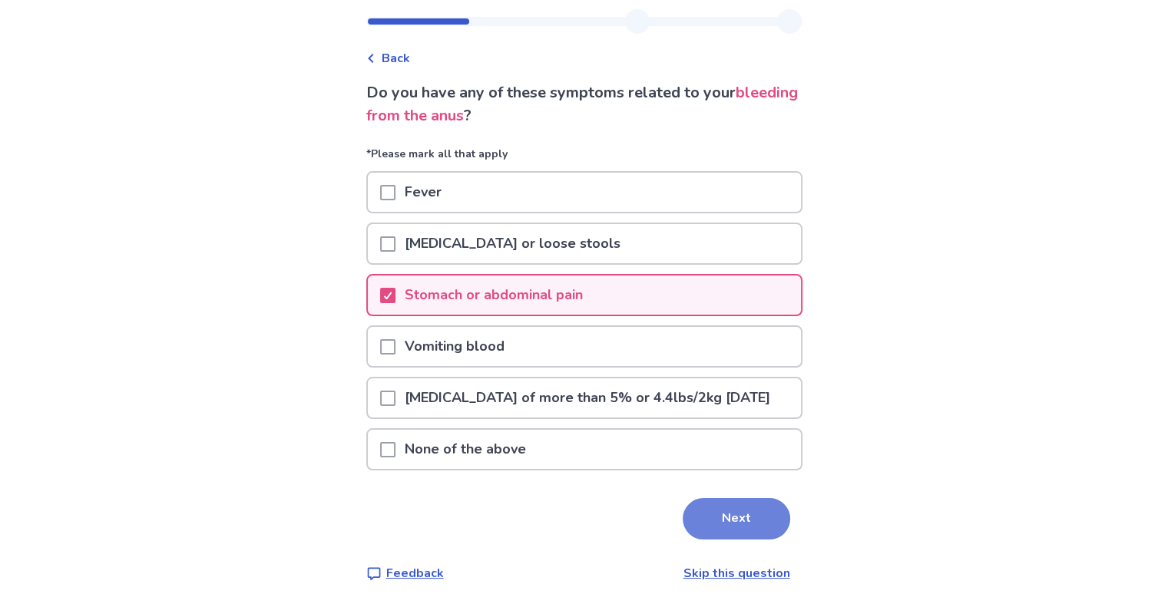
click at [743, 522] on button "Next" at bounding box center [737, 518] width 108 height 41
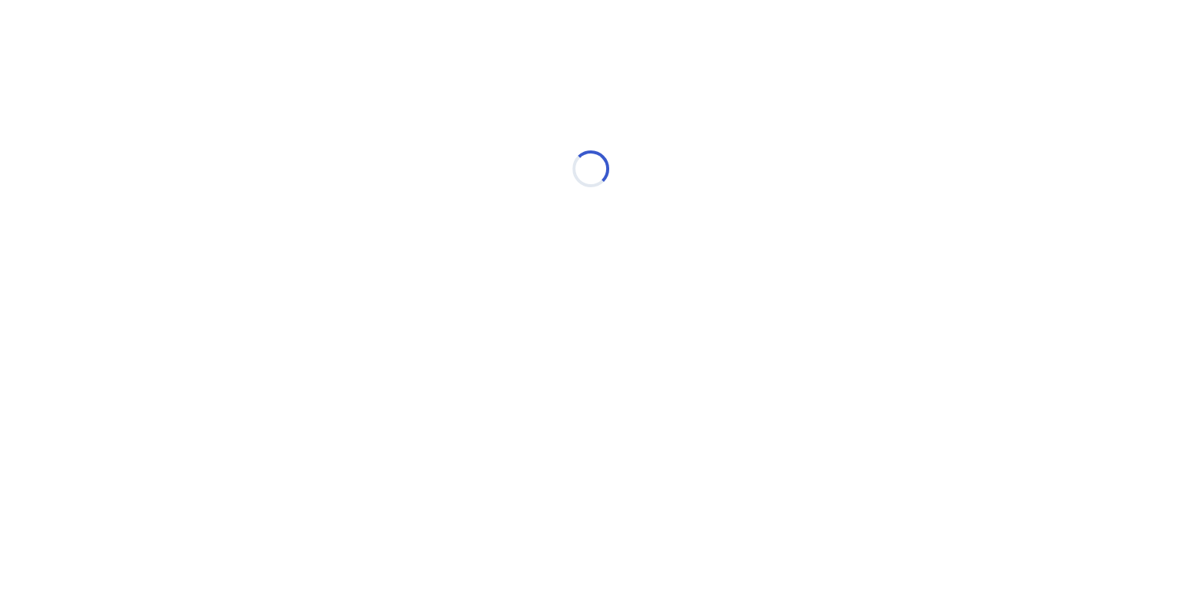
scroll to position [0, 0]
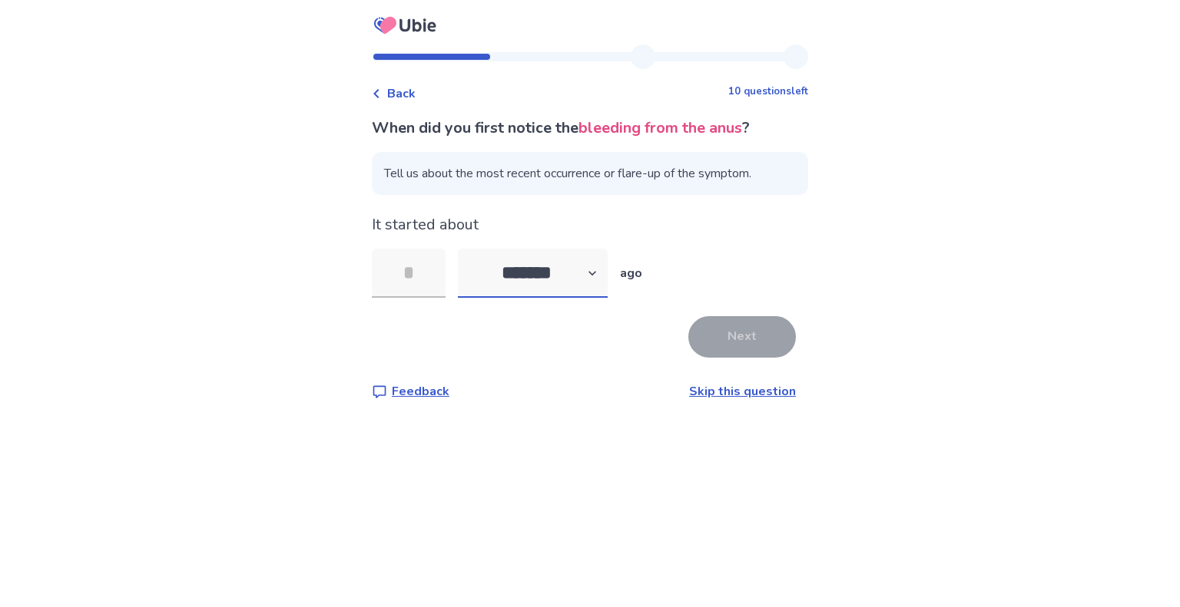
click at [531, 277] on select "******* ****** ******* ******** *******" at bounding box center [533, 273] width 150 height 49
select select "*"
click at [467, 249] on select "******* ****** ******* ******** *******" at bounding box center [533, 273] width 150 height 49
click at [427, 262] on input "tel" at bounding box center [409, 273] width 74 height 49
type input "*"
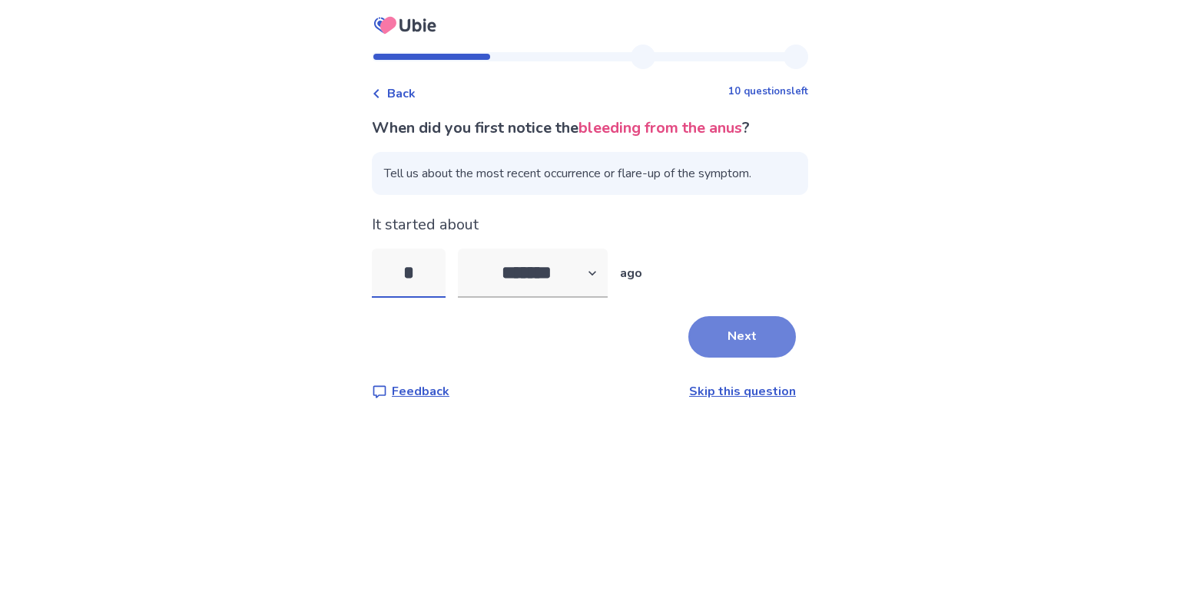
type input "*"
click at [706, 334] on button "Next" at bounding box center [742, 336] width 108 height 41
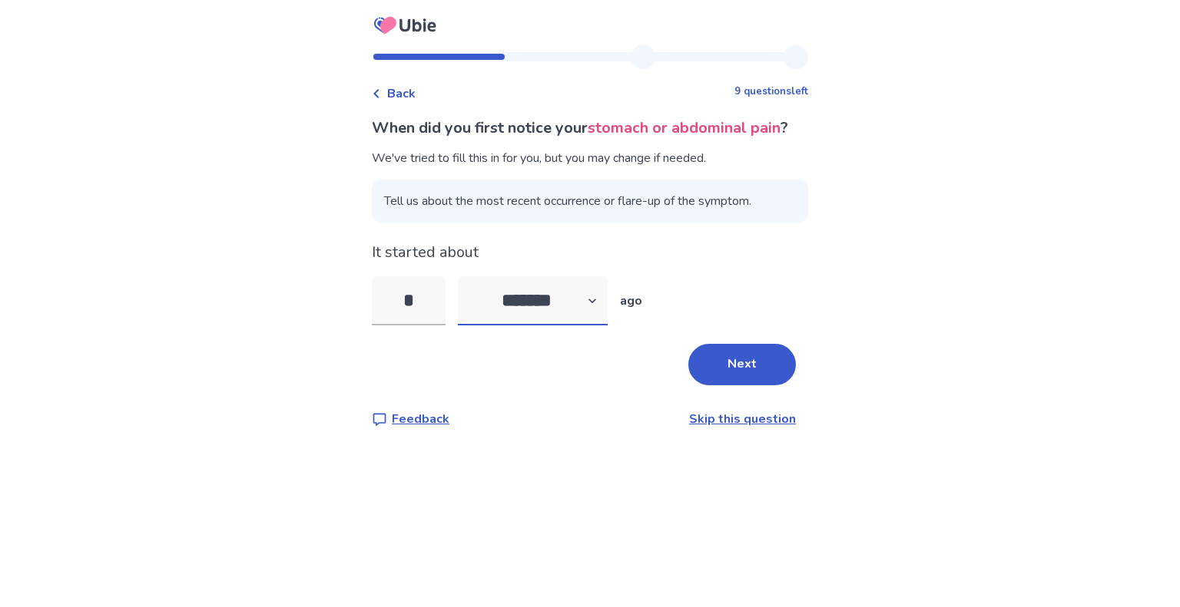
click at [571, 326] on select "******* ****** ******* ******** *******" at bounding box center [533, 300] width 150 height 49
select select "*"
click at [467, 300] on select "******* ****** ******* ******** *******" at bounding box center [533, 300] width 150 height 49
drag, startPoint x: 433, startPoint y: 345, endPoint x: 400, endPoint y: 342, distance: 33.2
click at [400, 326] on input "*" at bounding box center [409, 300] width 74 height 49
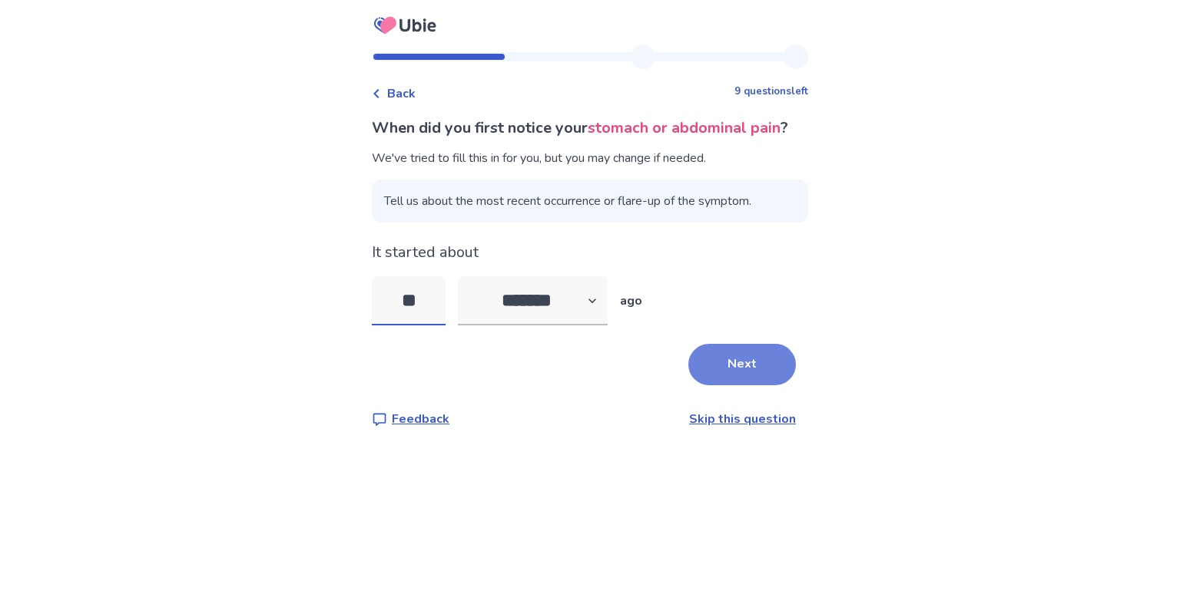
type input "**"
click at [708, 386] on button "Next" at bounding box center [742, 364] width 108 height 41
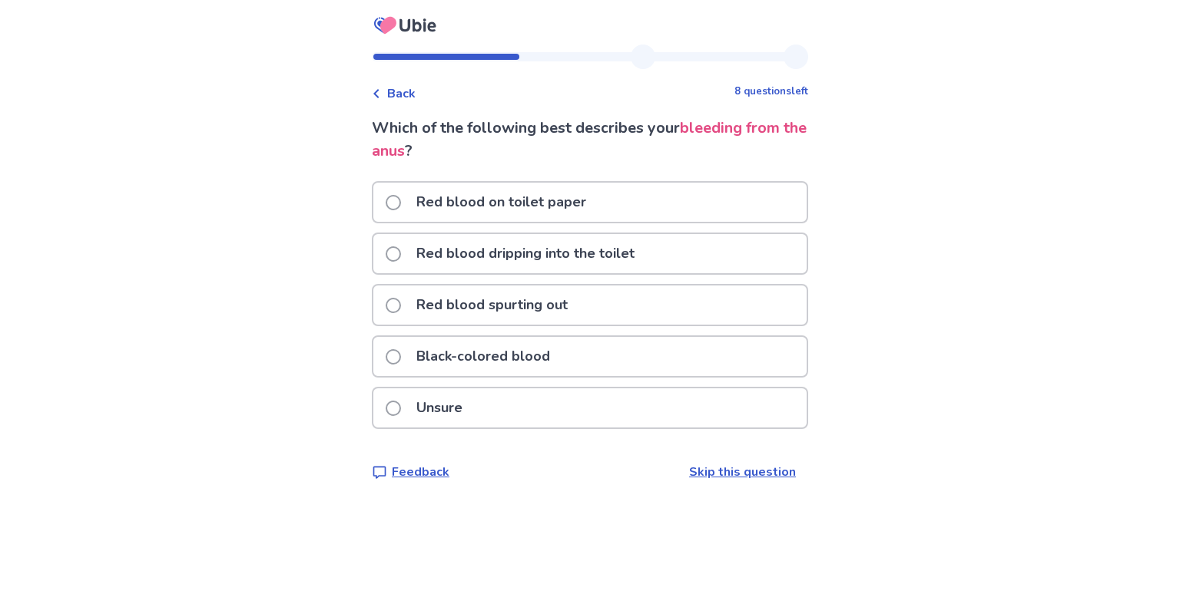
click at [568, 259] on p "Red blood dripping into the toilet" at bounding box center [525, 253] width 237 height 39
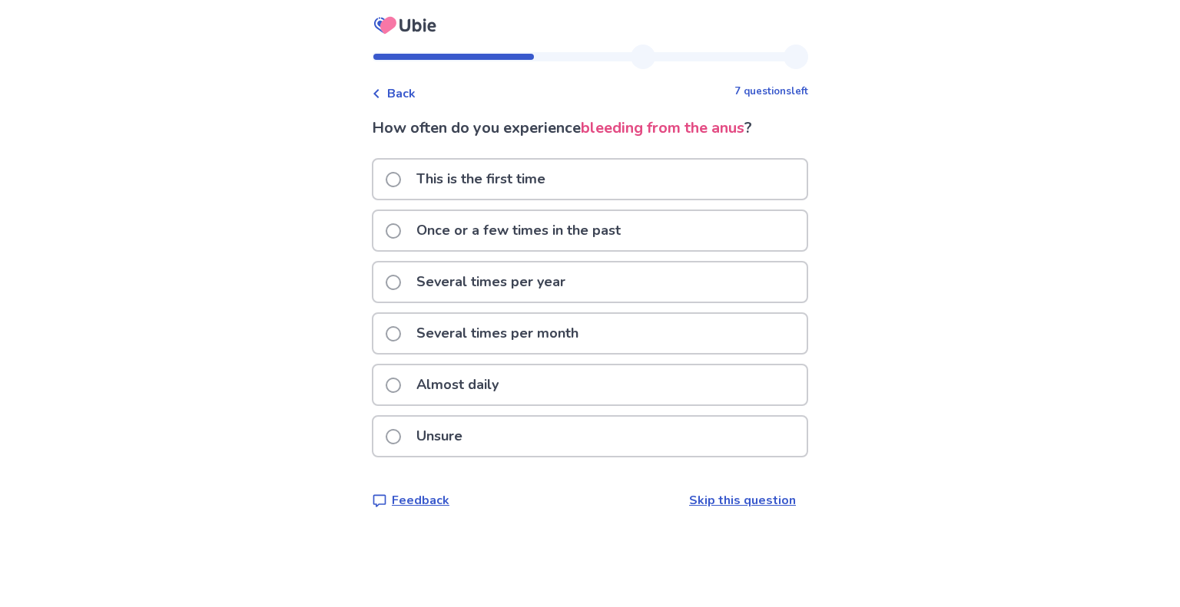
click at [509, 289] on p "Several times per year" at bounding box center [490, 282] width 167 height 39
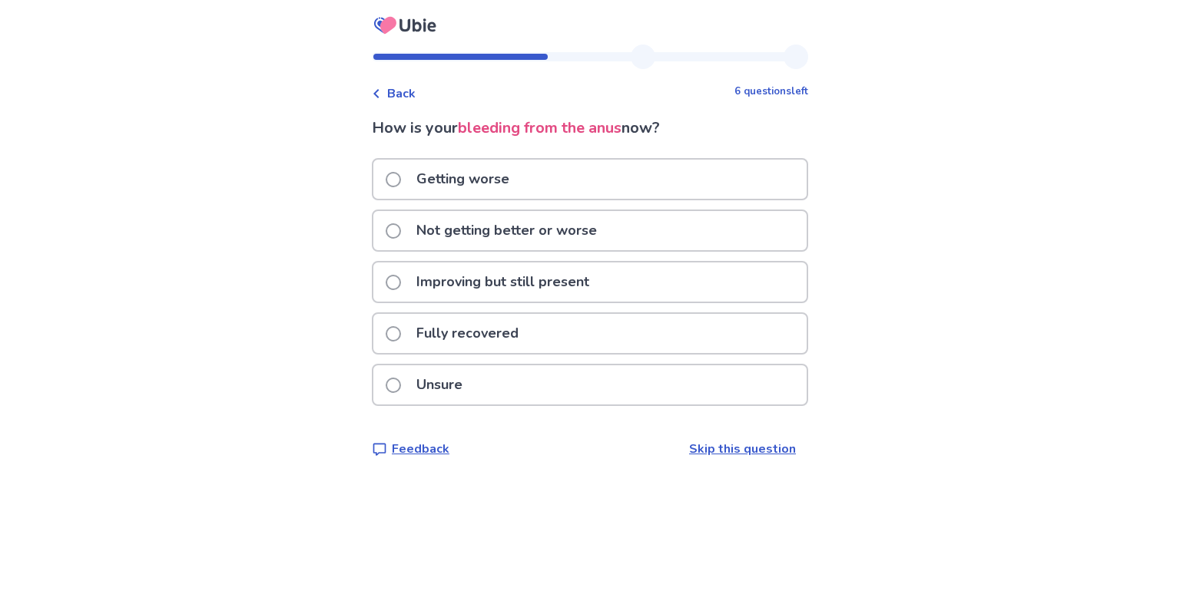
click at [547, 240] on p "Not getting better or worse" at bounding box center [506, 230] width 199 height 39
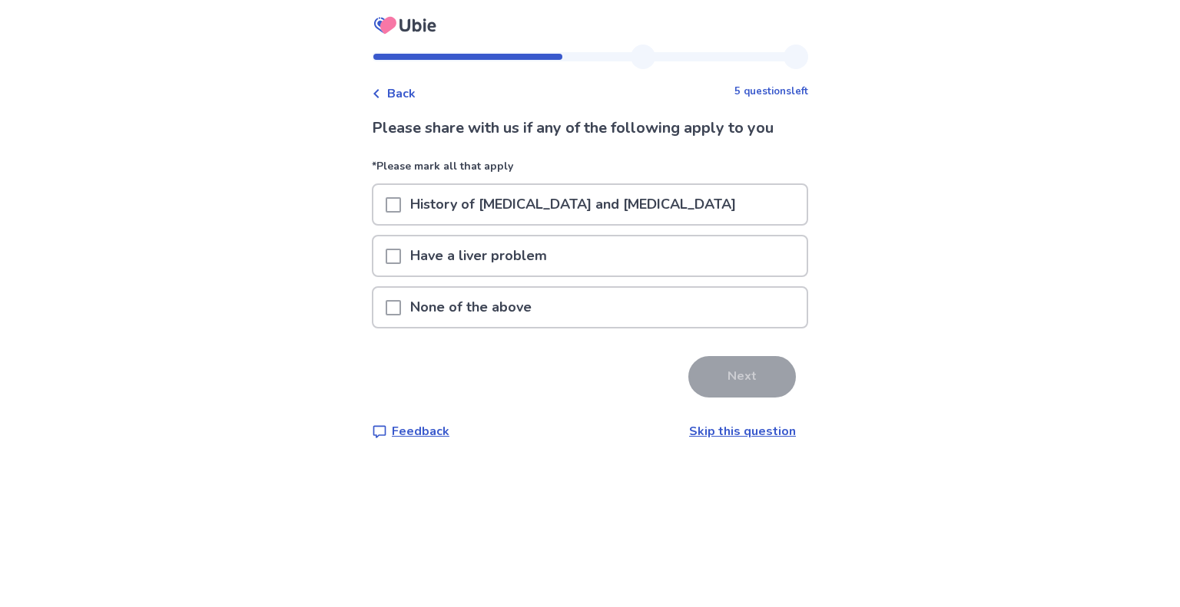
click at [401, 300] on span at bounding box center [393, 307] width 15 height 15
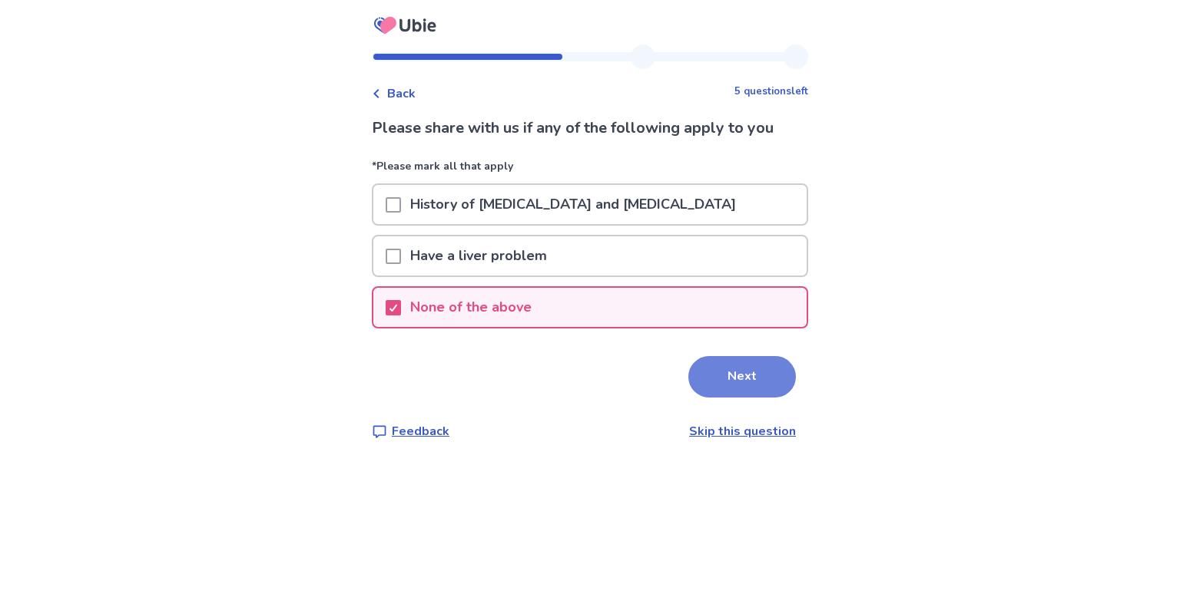
click at [754, 362] on button "Next" at bounding box center [742, 376] width 108 height 41
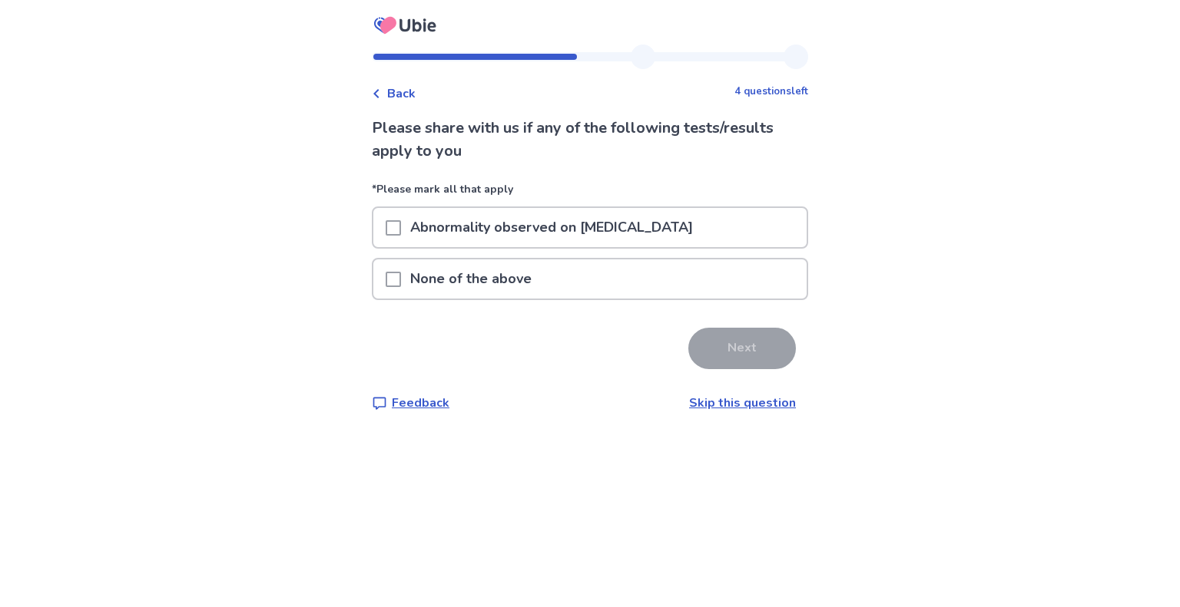
click at [399, 276] on span at bounding box center [393, 279] width 15 height 15
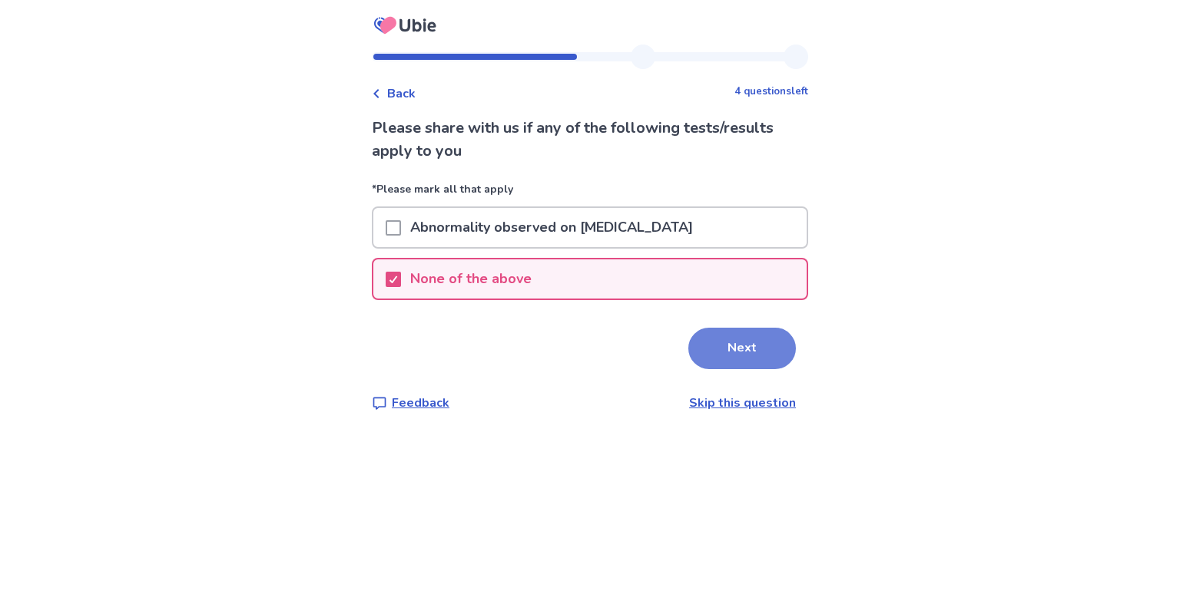
click at [719, 356] on button "Next" at bounding box center [742, 348] width 108 height 41
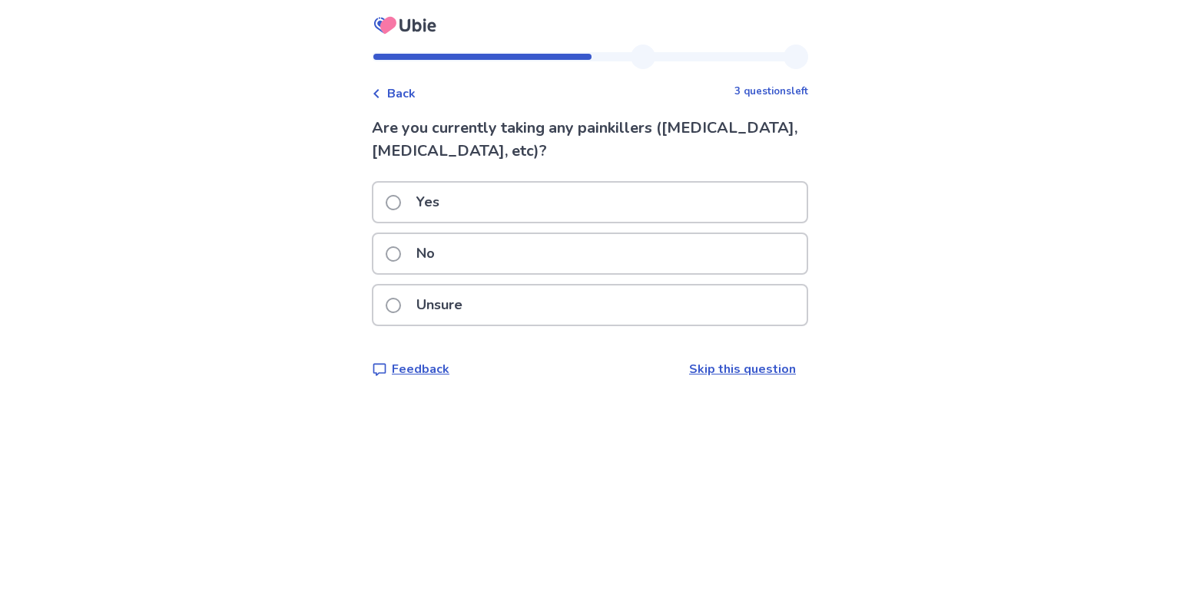
click at [431, 204] on p "Yes" at bounding box center [427, 202] width 41 height 39
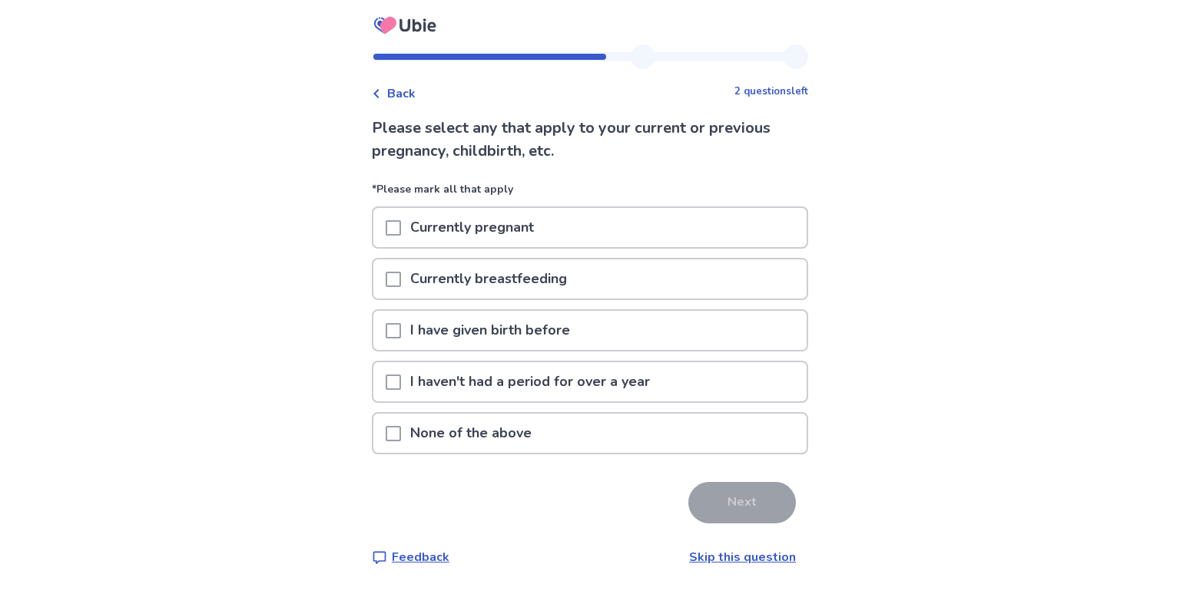
click at [401, 426] on span at bounding box center [393, 433] width 15 height 15
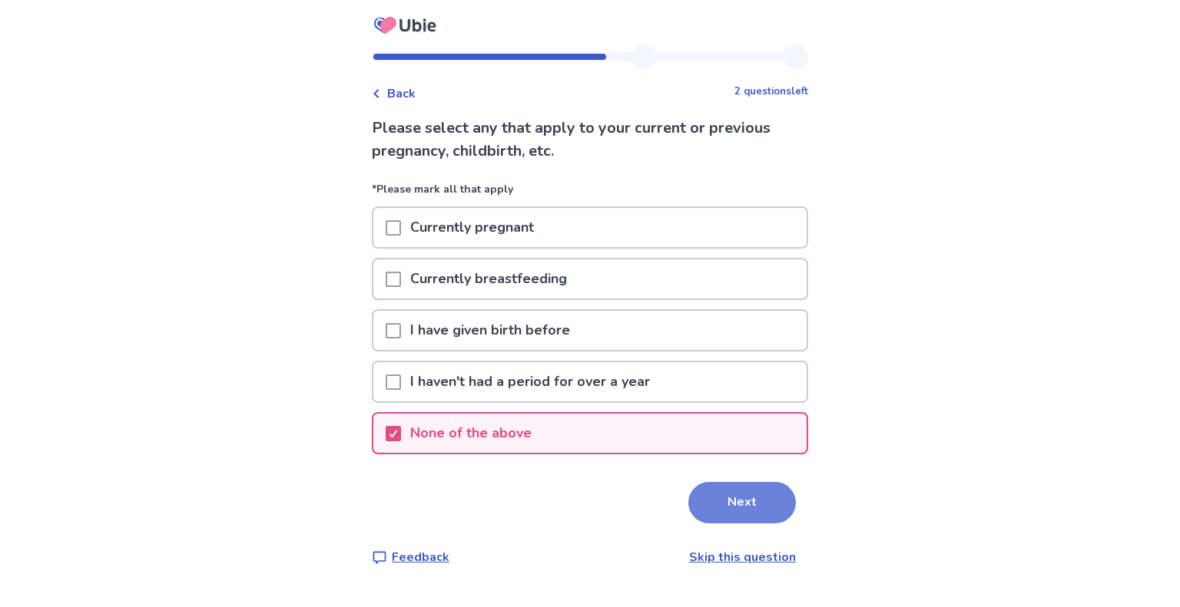
click at [753, 490] on button "Next" at bounding box center [742, 502] width 108 height 41
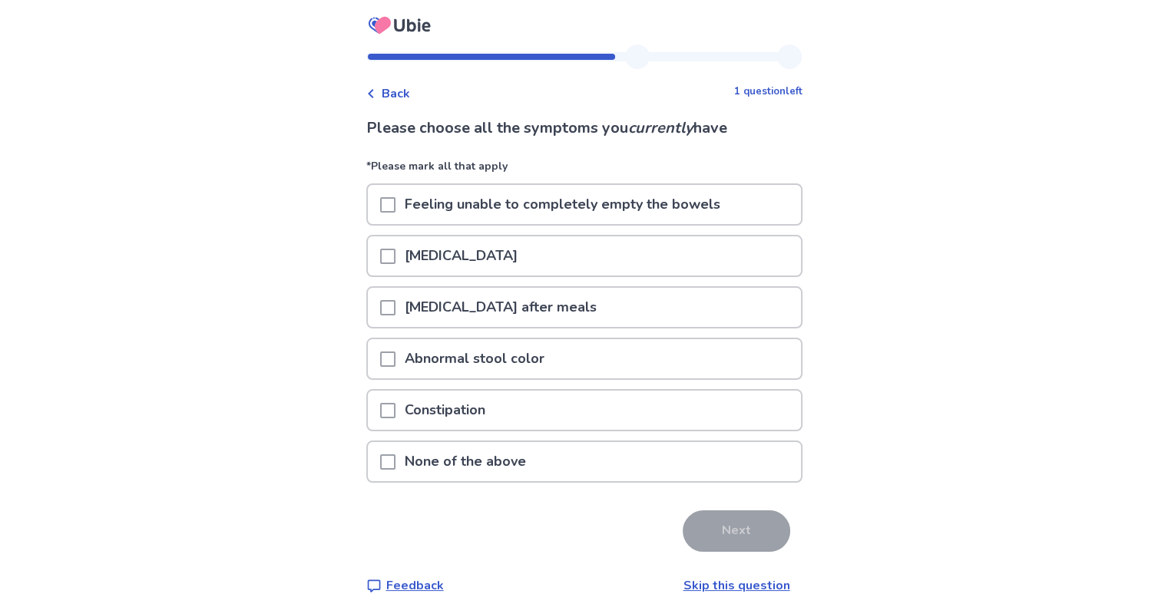
click at [395, 257] on span at bounding box center [387, 256] width 15 height 15
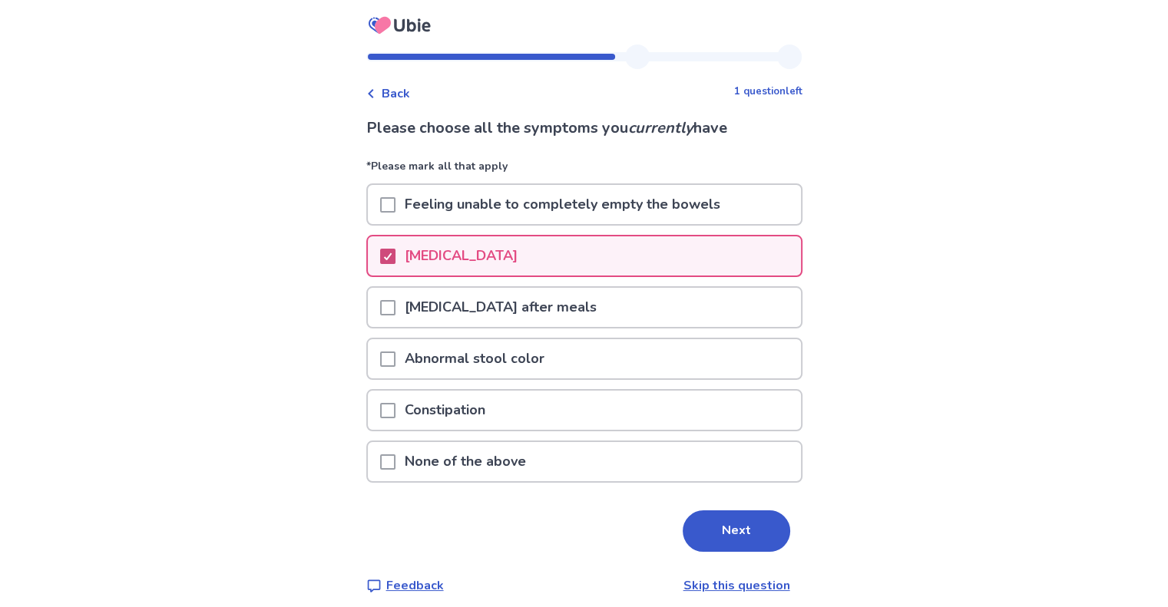
click at [395, 263] on span at bounding box center [387, 256] width 15 height 15
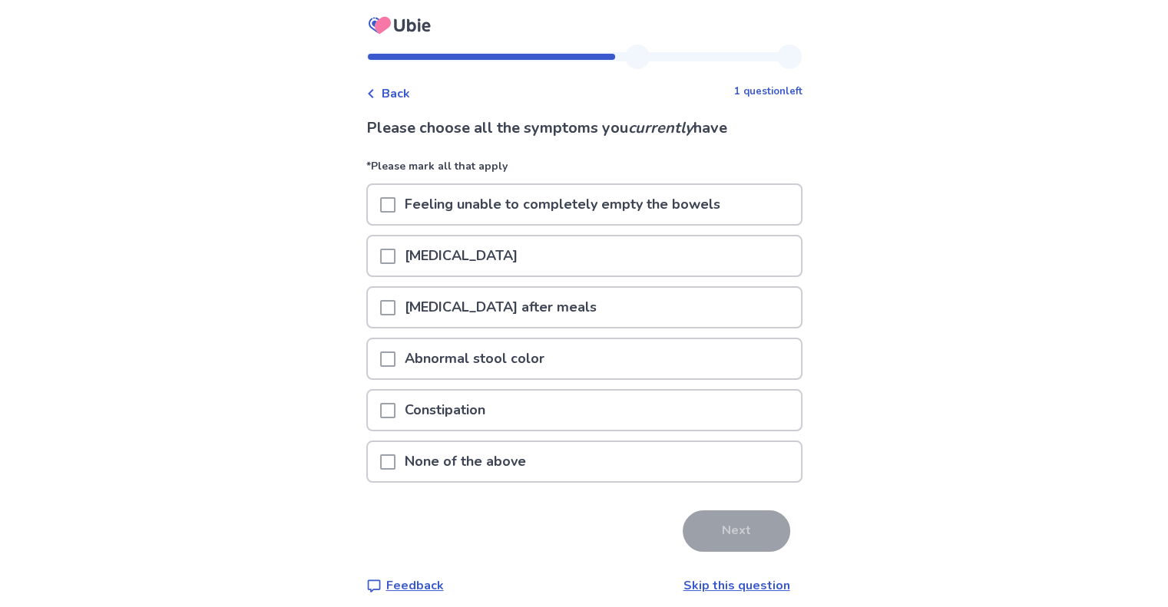
click at [395, 300] on span at bounding box center [387, 307] width 15 height 15
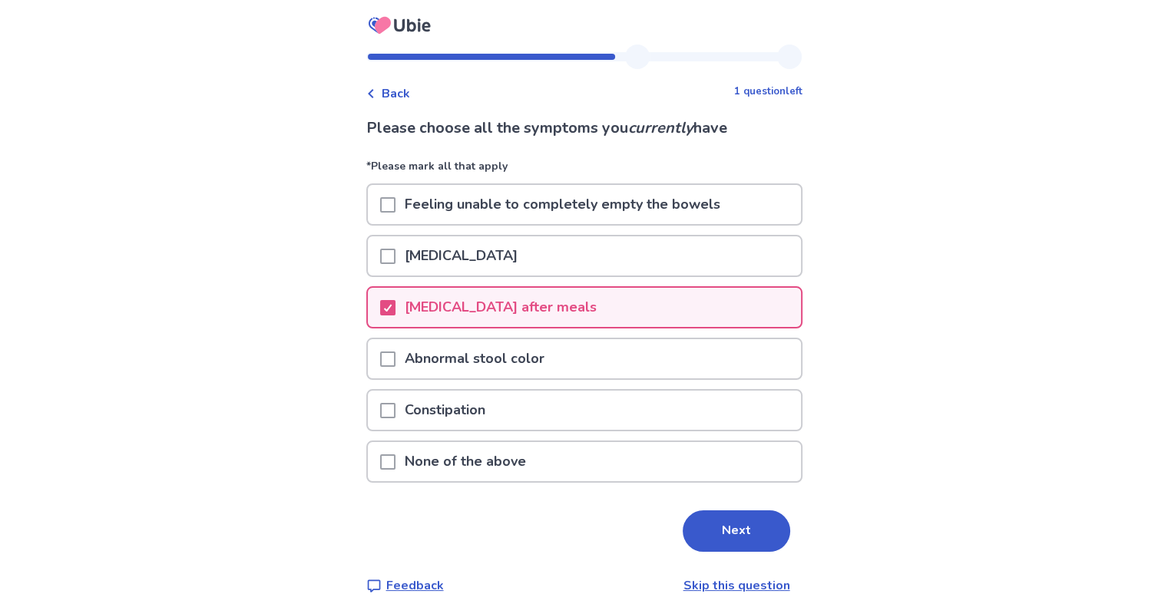
click at [395, 260] on span at bounding box center [387, 256] width 15 height 15
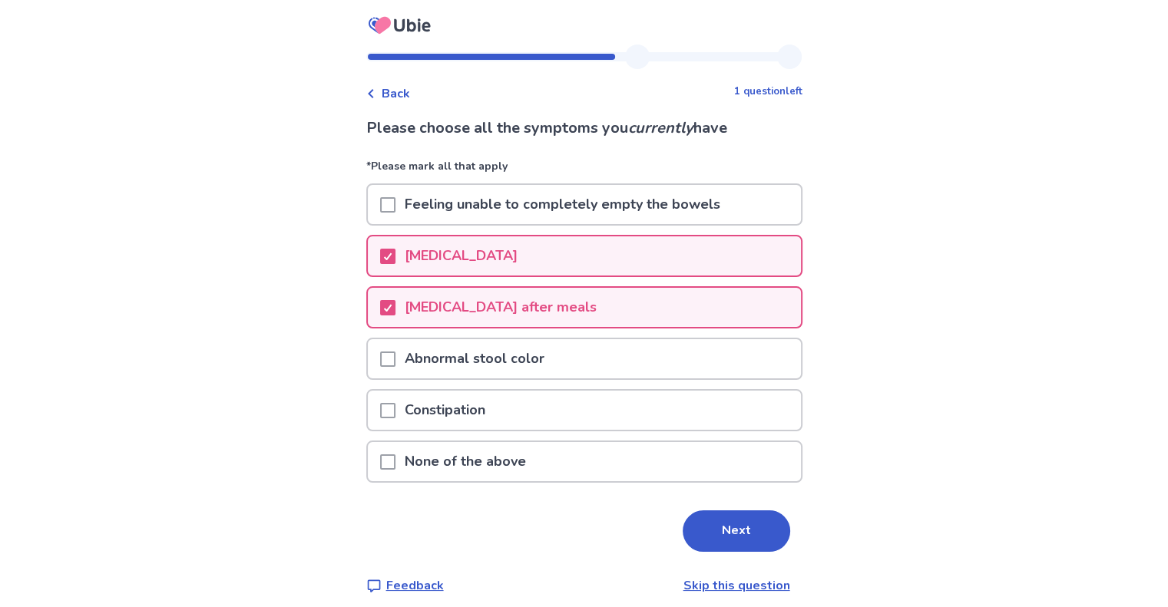
click at [426, 423] on p "Constipation" at bounding box center [444, 410] width 99 height 39
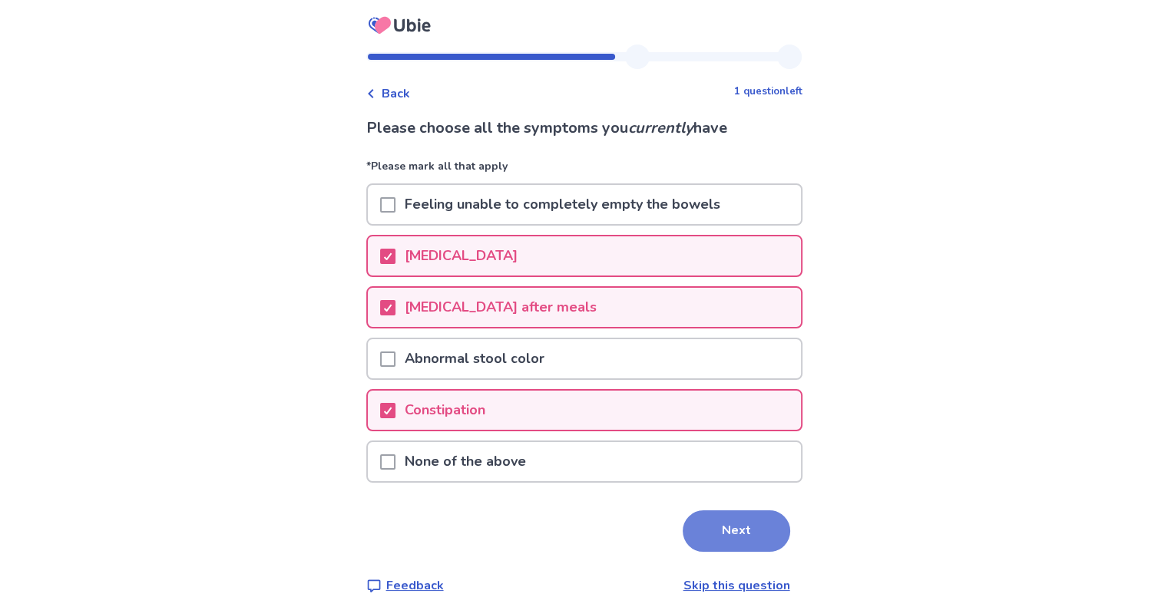
click at [708, 532] on button "Next" at bounding box center [737, 531] width 108 height 41
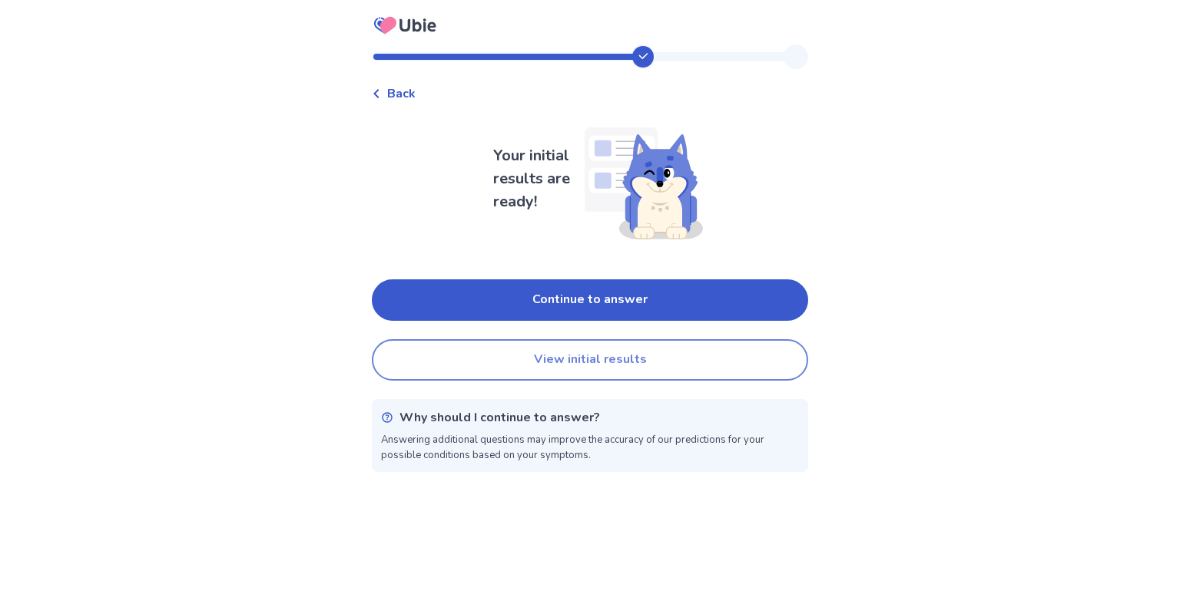
click at [633, 370] on button "View initial results" at bounding box center [590, 359] width 436 height 41
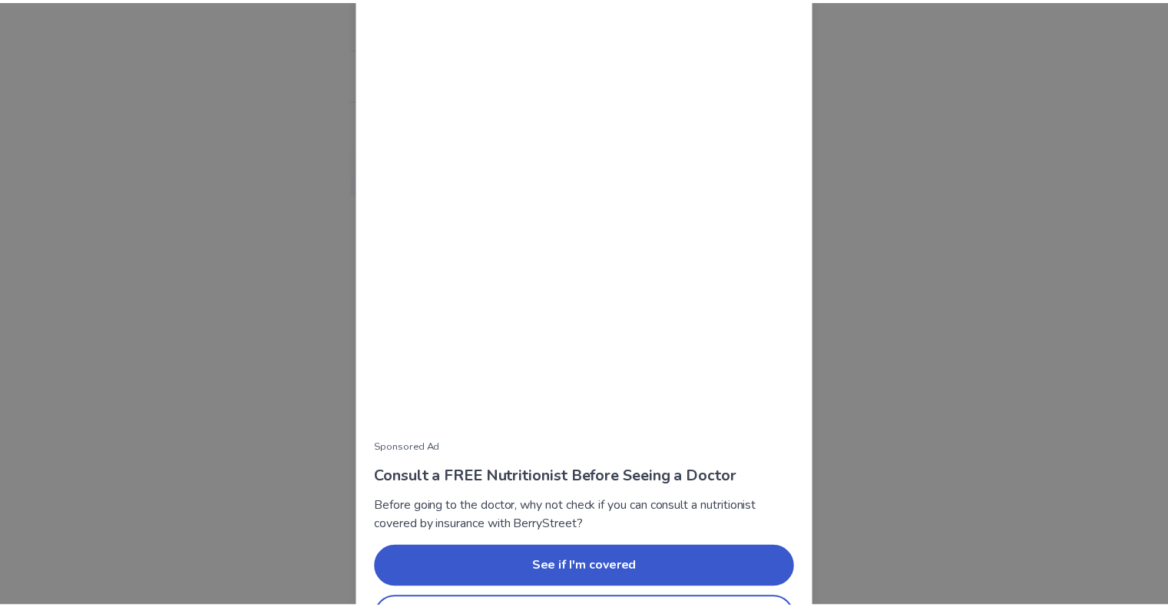
scroll to position [64, 0]
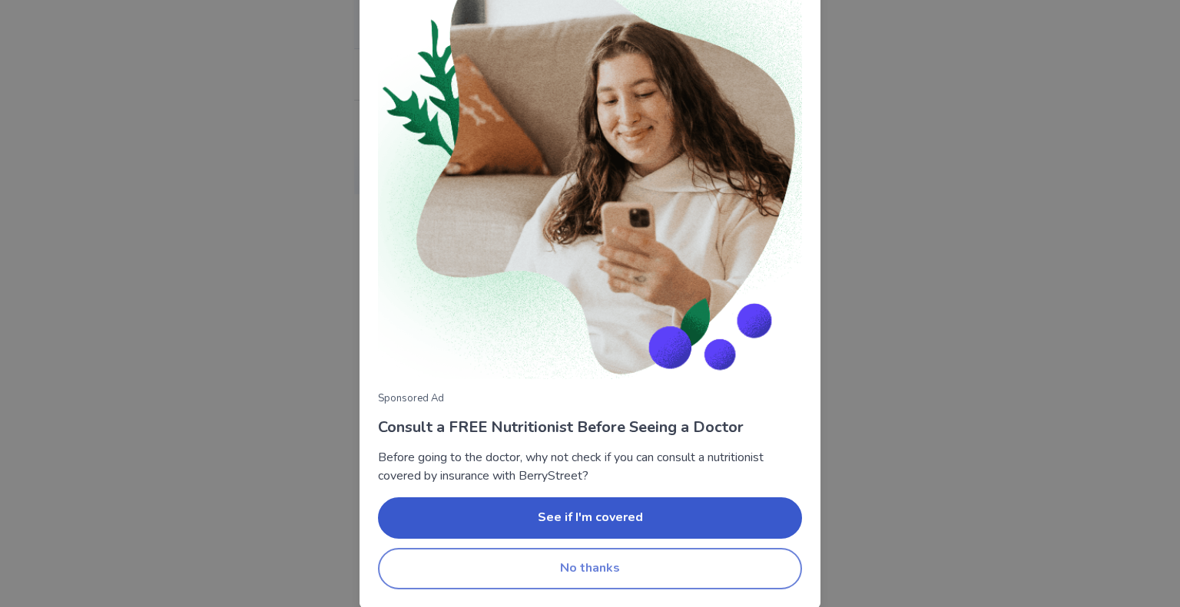
click at [648, 557] on button "No thanks" at bounding box center [590, 568] width 424 height 41
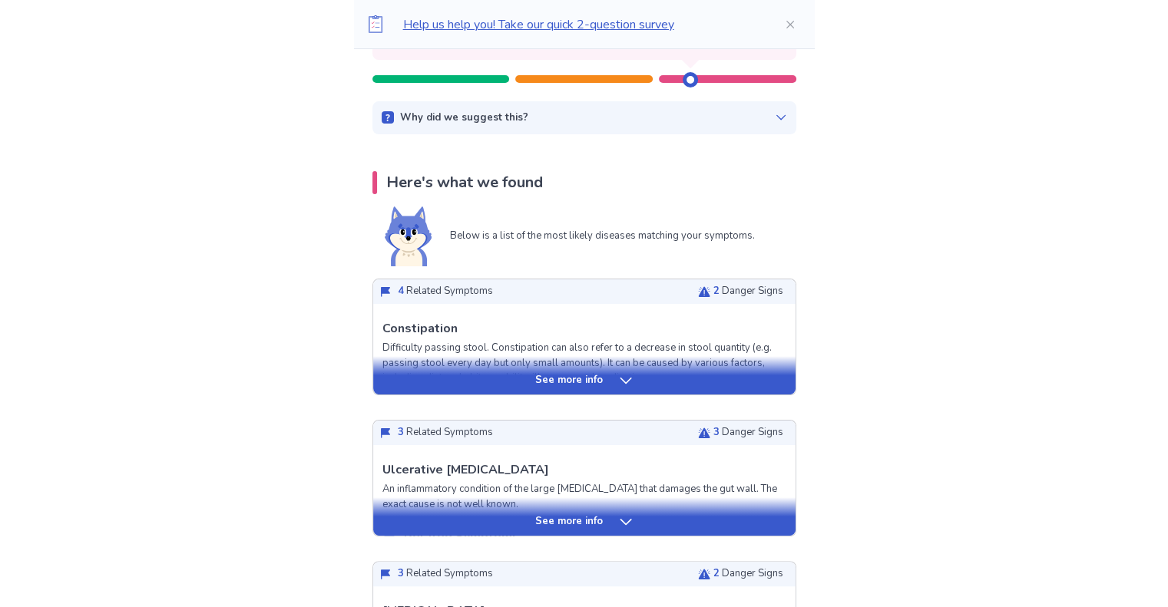
scroll to position [209, 0]
click at [604, 386] on div "See more info" at bounding box center [584, 379] width 422 height 15
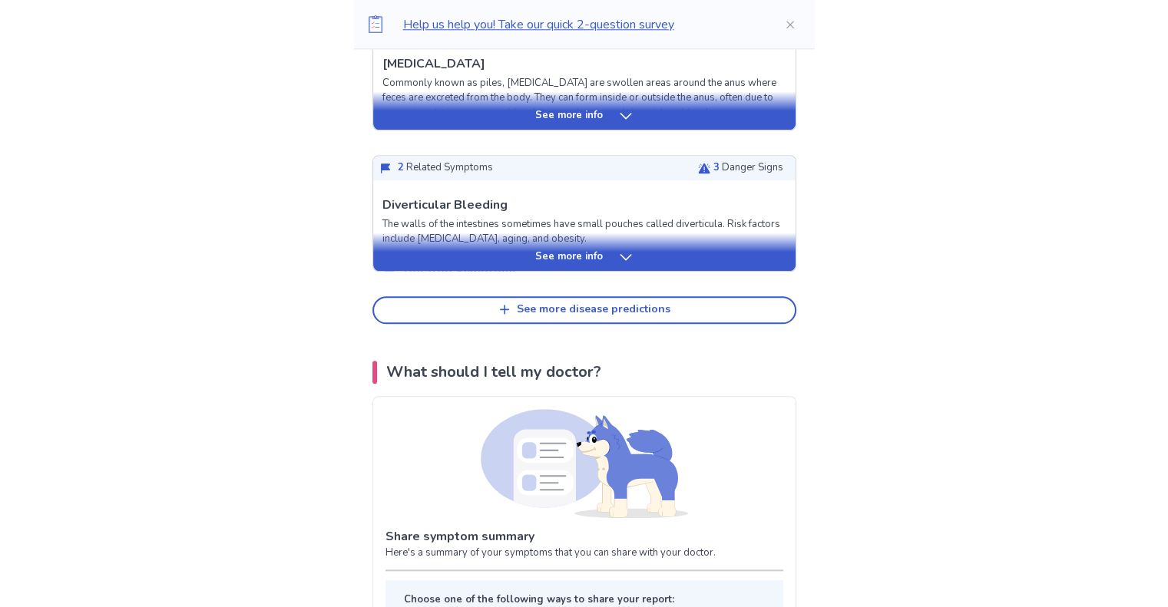
scroll to position [1656, 0]
click at [581, 265] on p "See more info" at bounding box center [569, 257] width 68 height 15
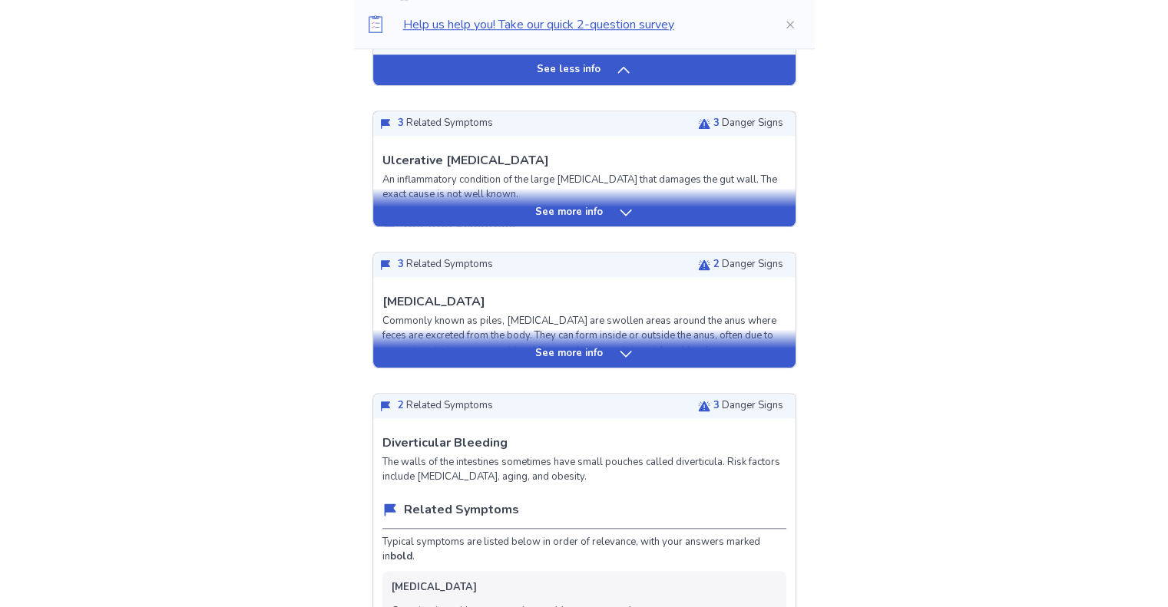
scroll to position [1395, 0]
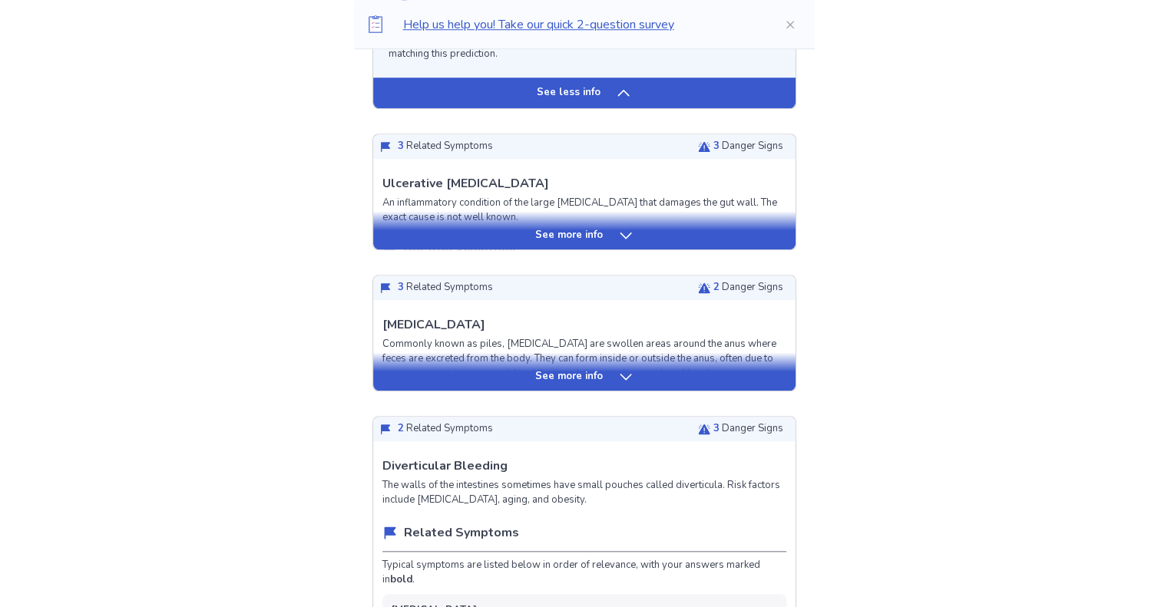
click at [595, 243] on p "See more info" at bounding box center [569, 235] width 68 height 15
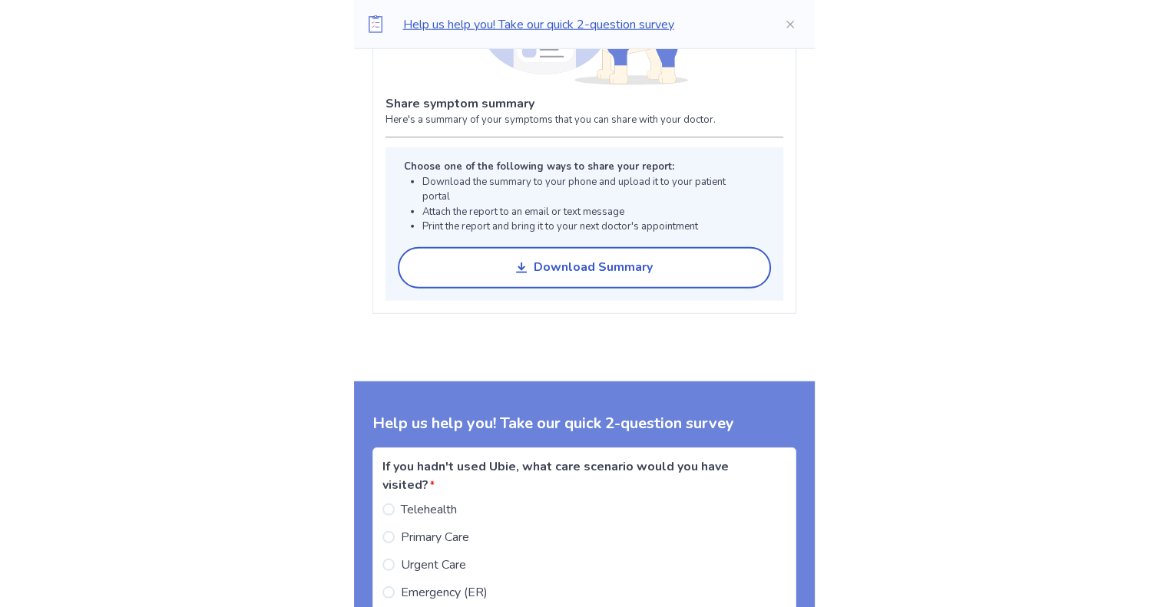
scroll to position [4463, 0]
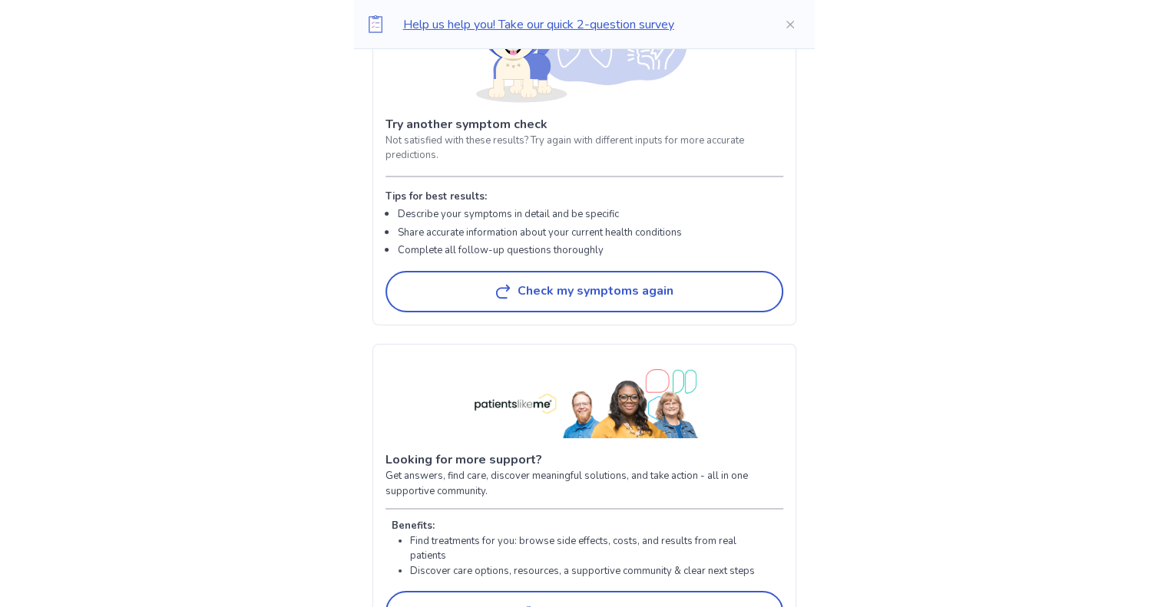
scroll to position [5546, 0]
